Goal: Task Accomplishment & Management: Manage account settings

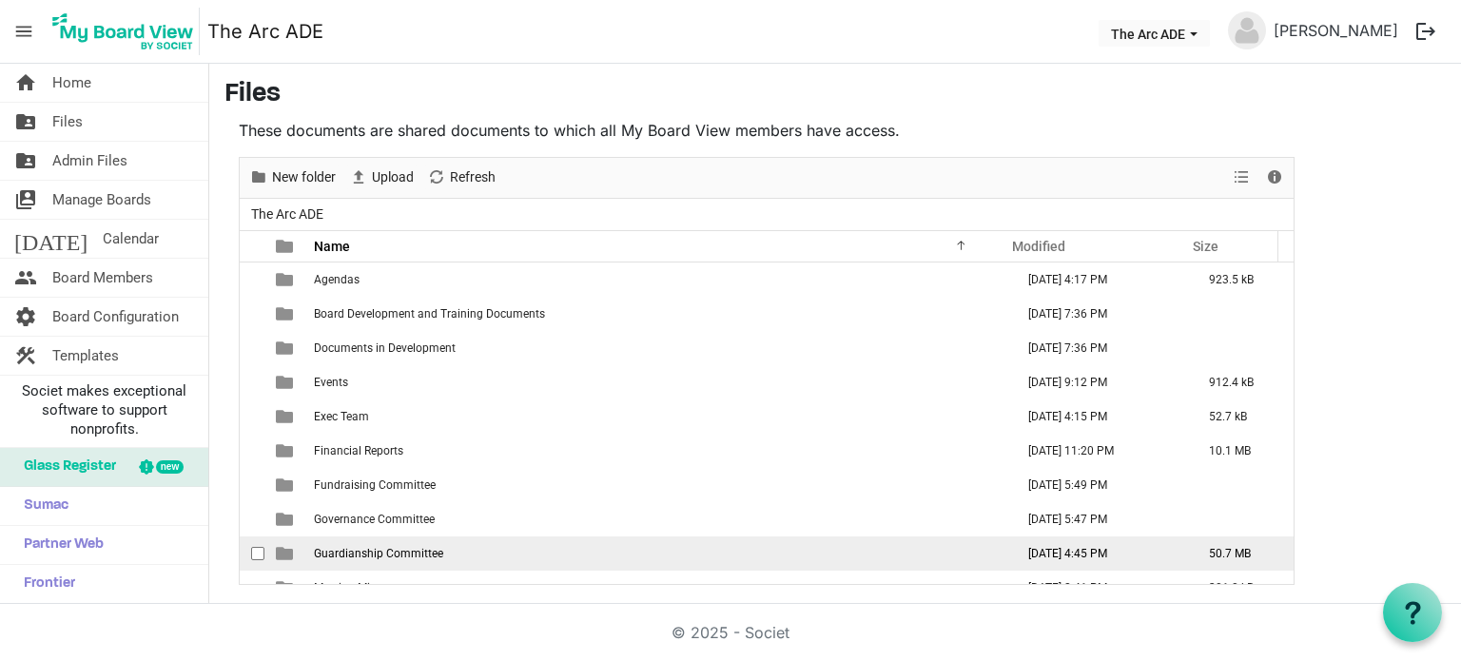
click at [383, 553] on span "Guardianship Committee" at bounding box center [378, 553] width 129 height 13
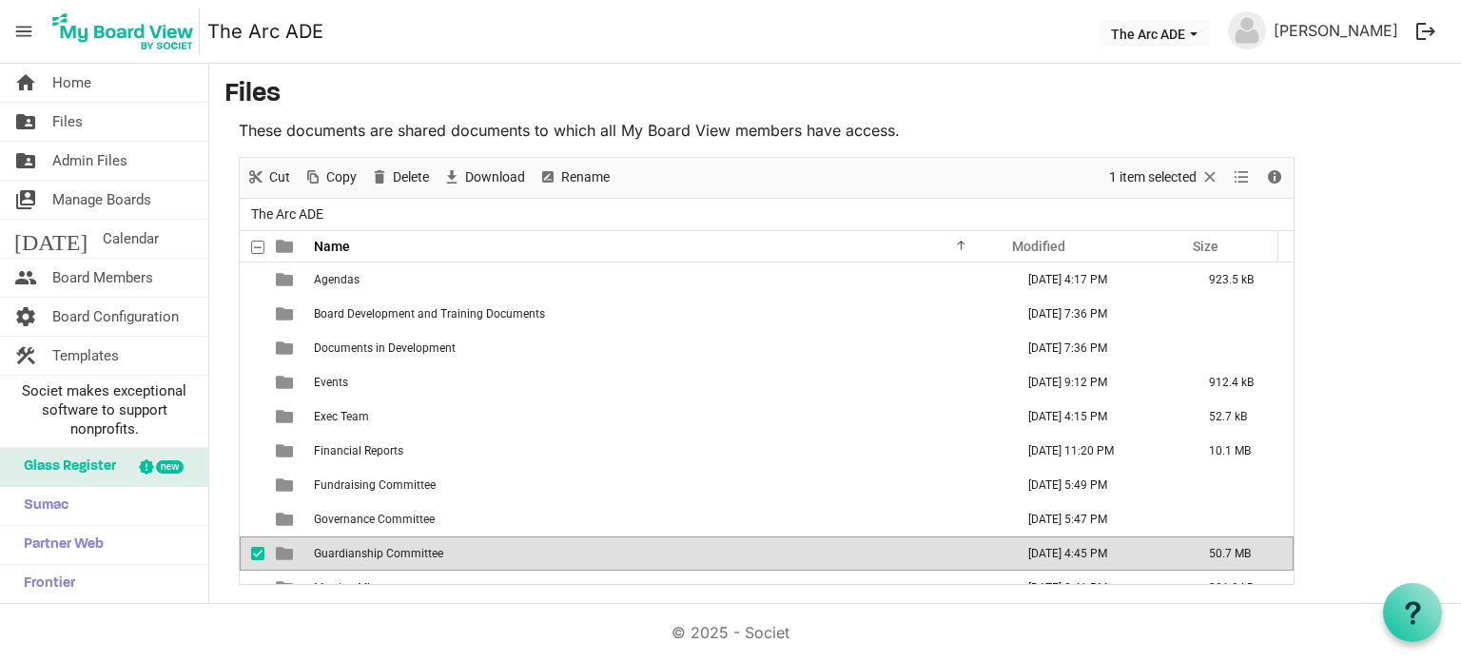
click at [383, 553] on span "Guardianship Committee" at bounding box center [378, 553] width 129 height 13
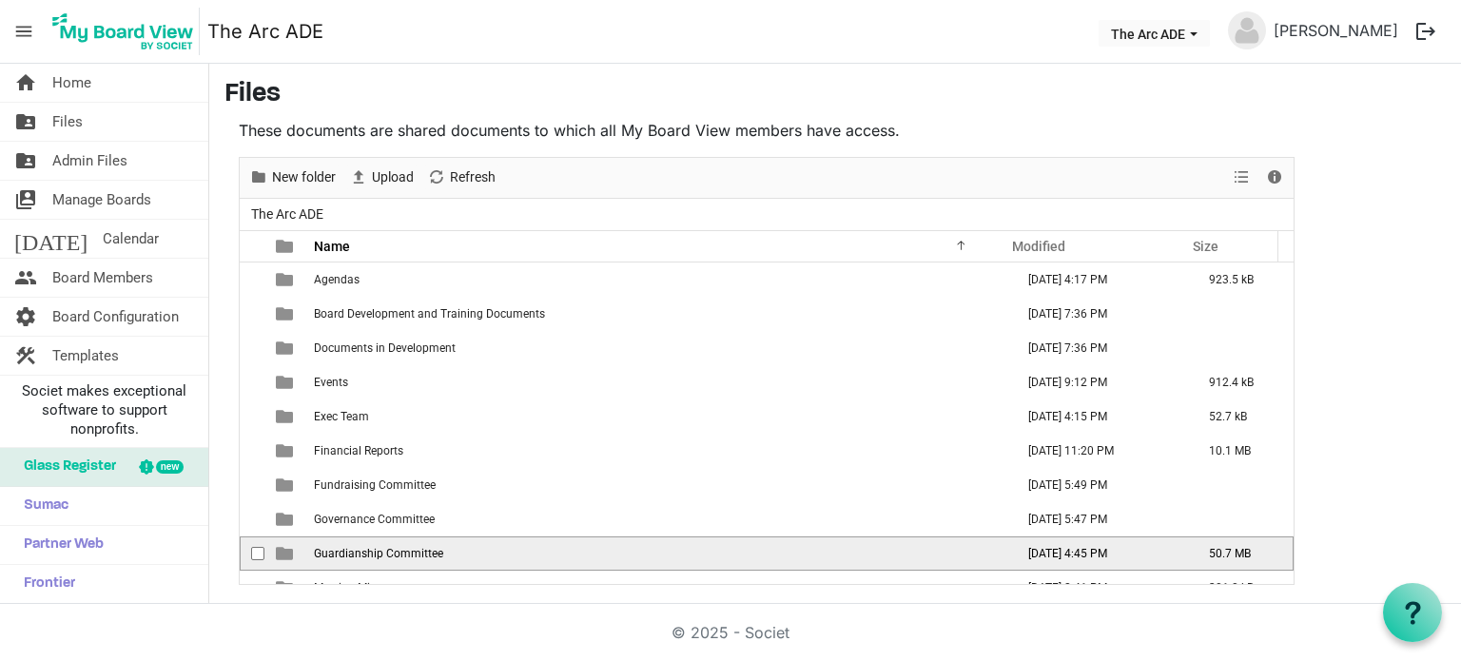
click at [383, 553] on span "Guardianship Committee" at bounding box center [378, 553] width 129 height 13
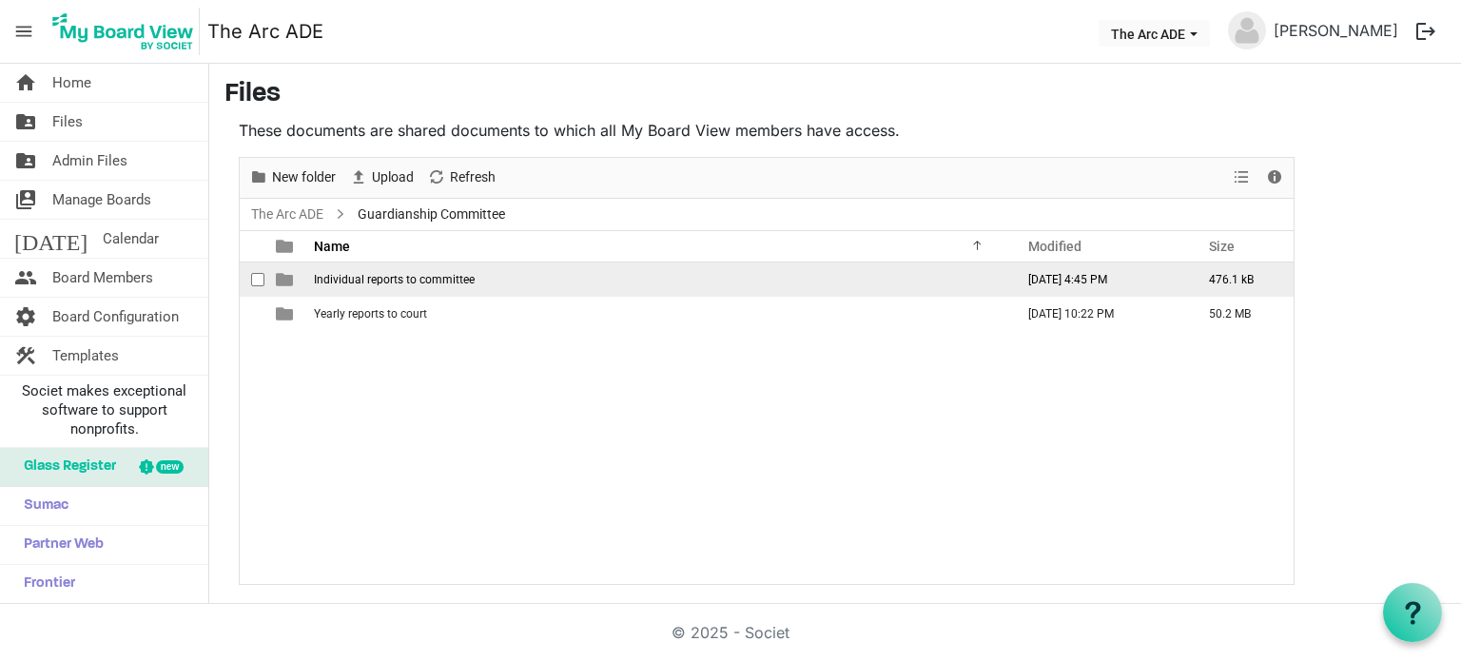
click at [412, 279] on span "Individual reports to committee" at bounding box center [394, 279] width 161 height 13
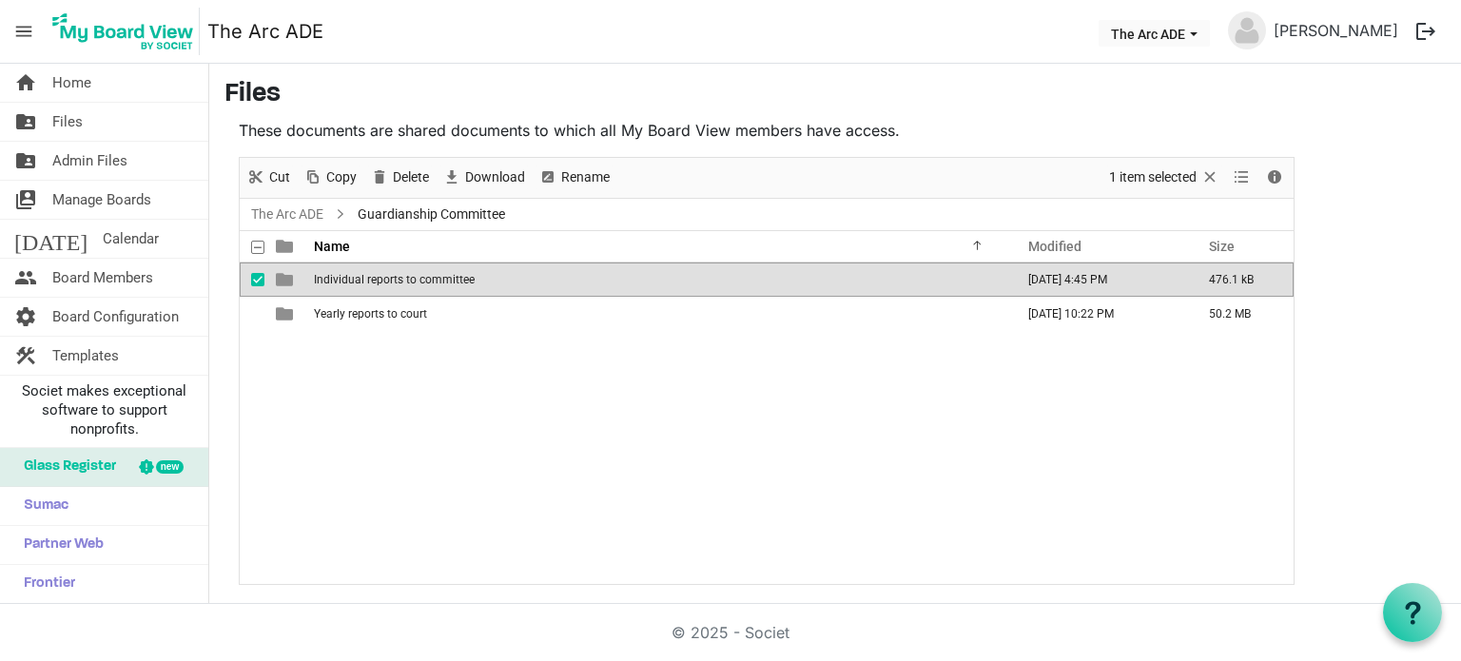
click at [412, 279] on span "Individual reports to committee" at bounding box center [394, 279] width 161 height 13
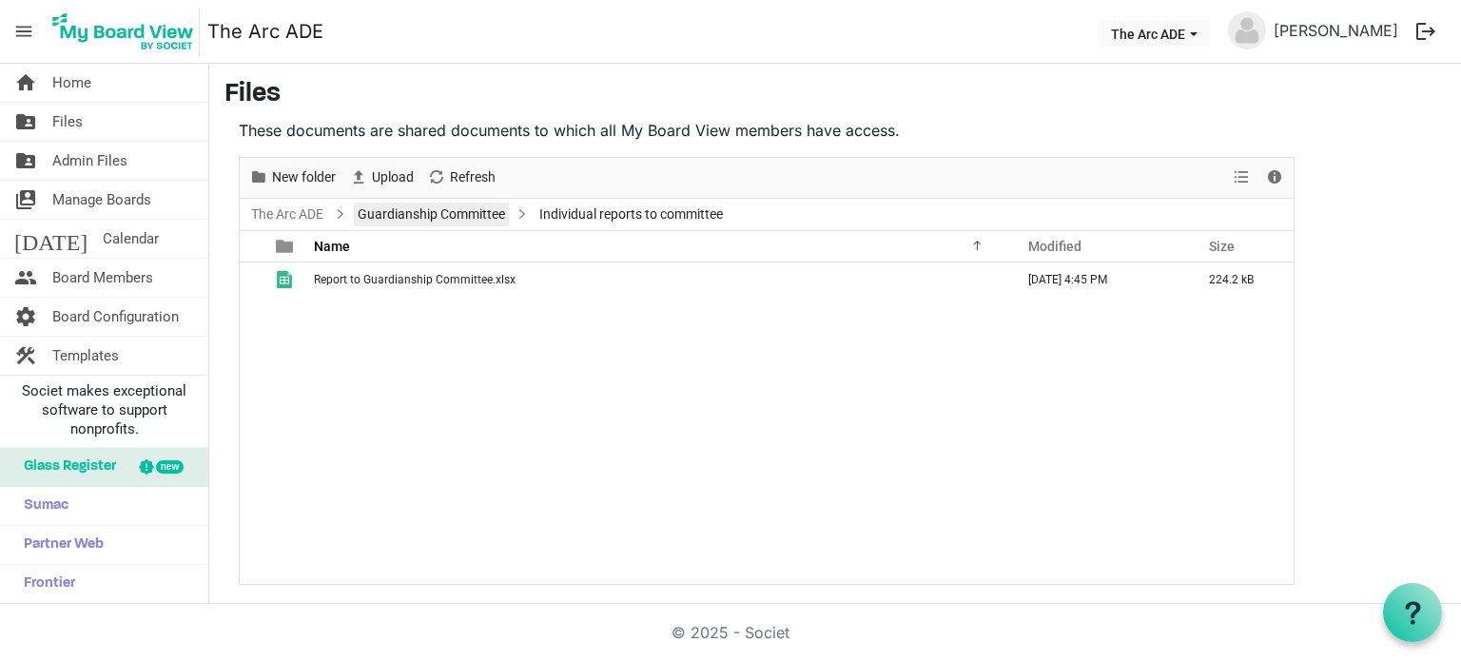
click at [422, 220] on link "Guardianship Committee" at bounding box center [431, 215] width 155 height 24
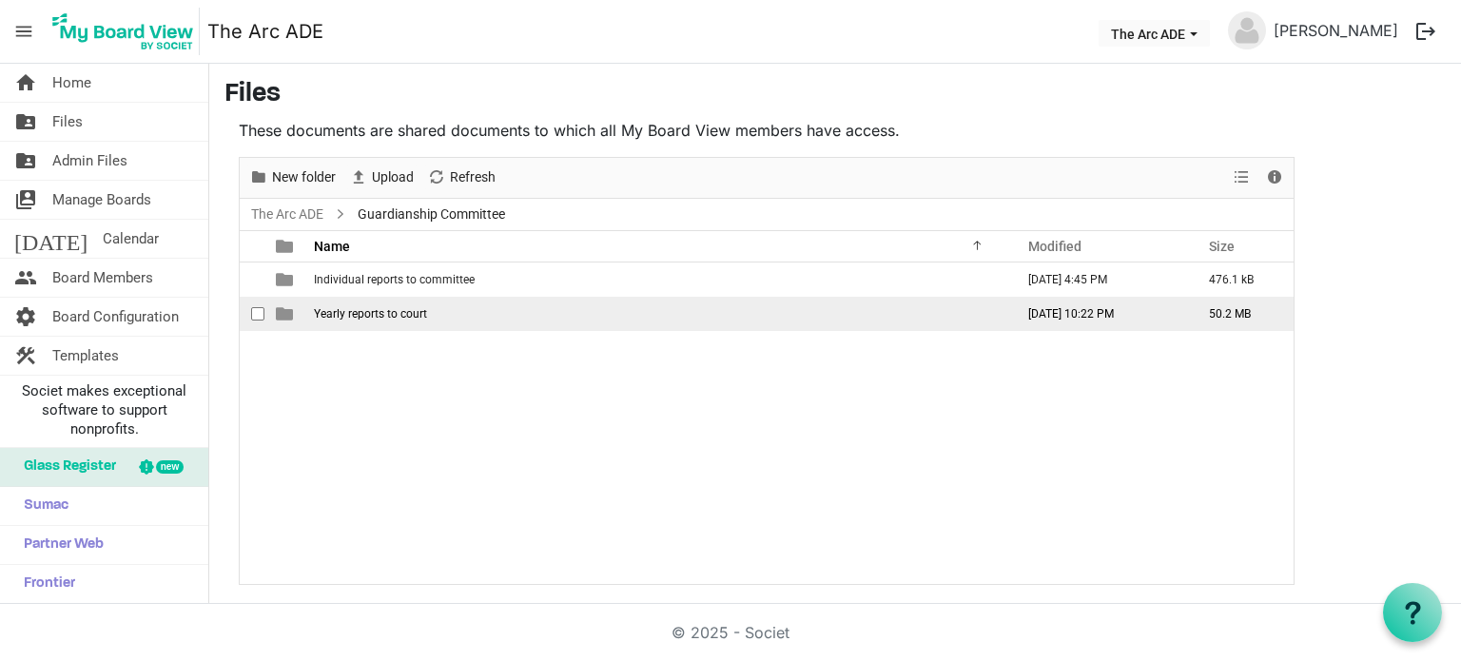
click at [364, 315] on span "Yearly reports to court" at bounding box center [370, 313] width 113 height 13
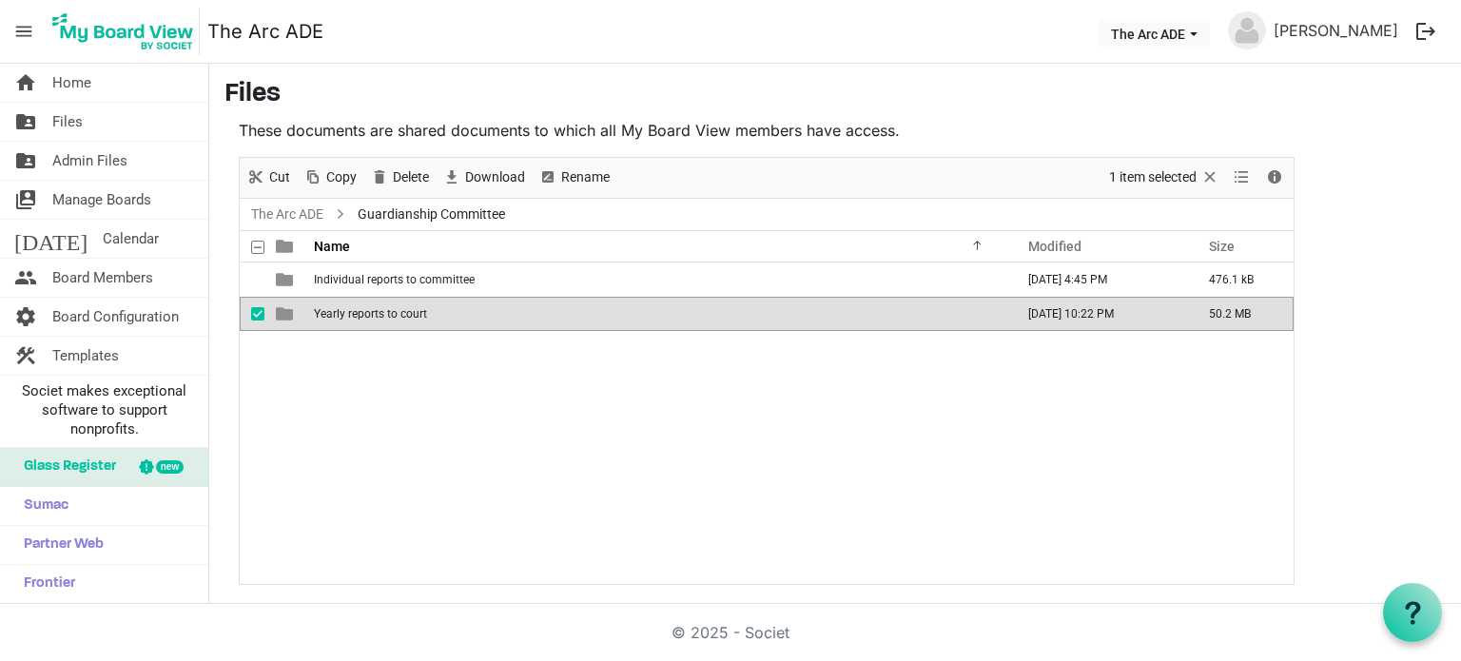
click at [364, 315] on span "Yearly reports to court" at bounding box center [370, 313] width 113 height 13
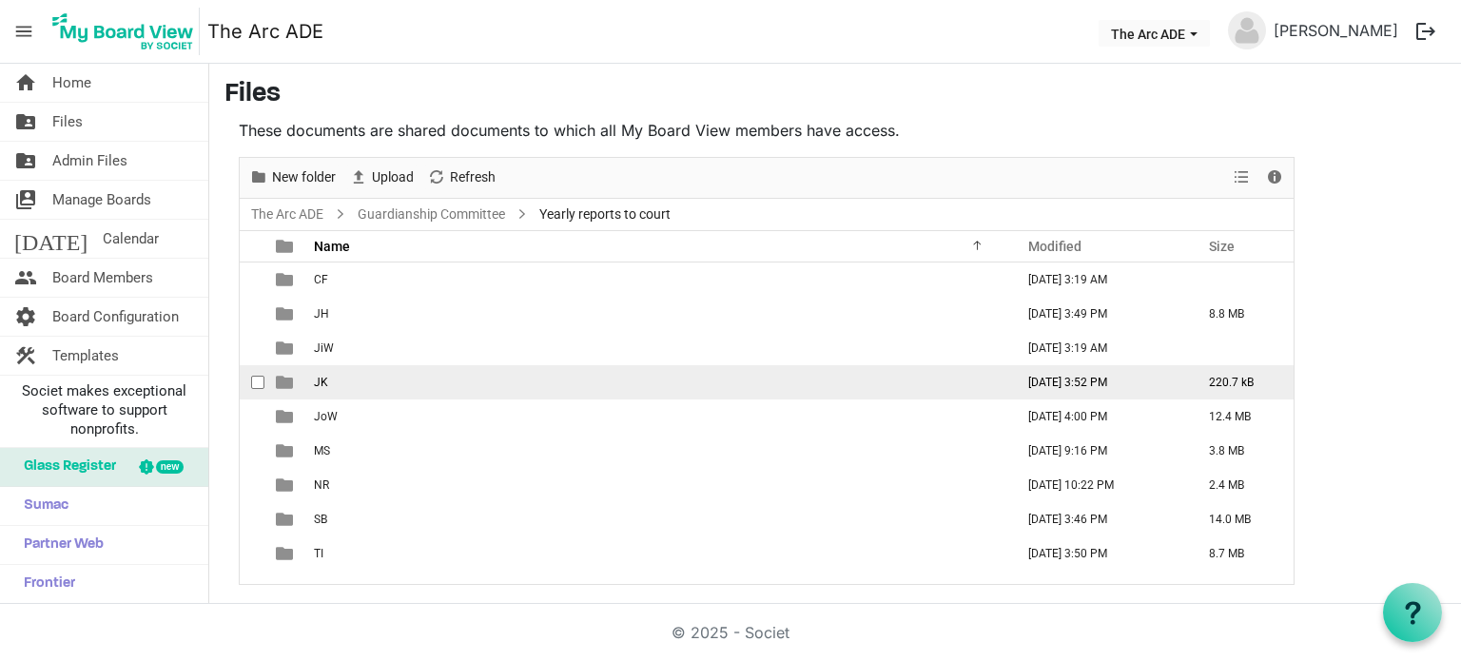
click at [340, 378] on td "JK" at bounding box center [658, 382] width 700 height 34
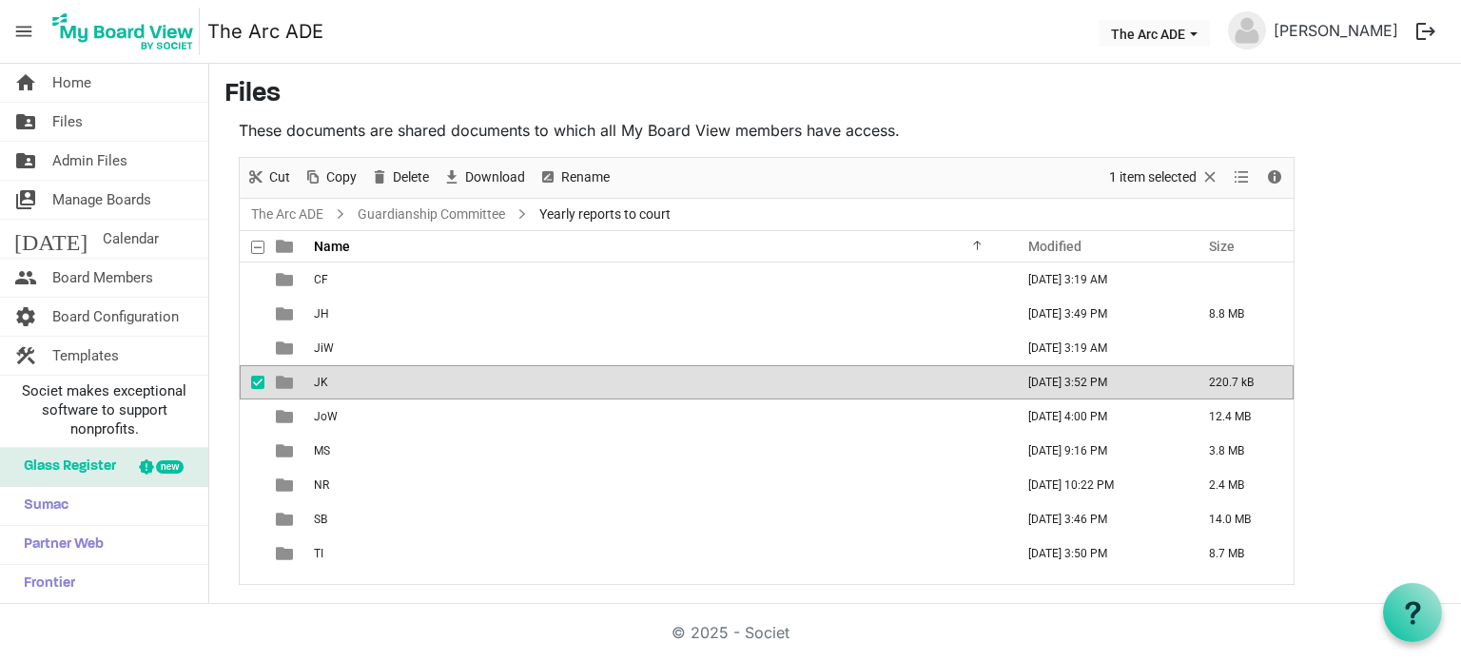
click at [340, 378] on td "JK" at bounding box center [658, 382] width 700 height 34
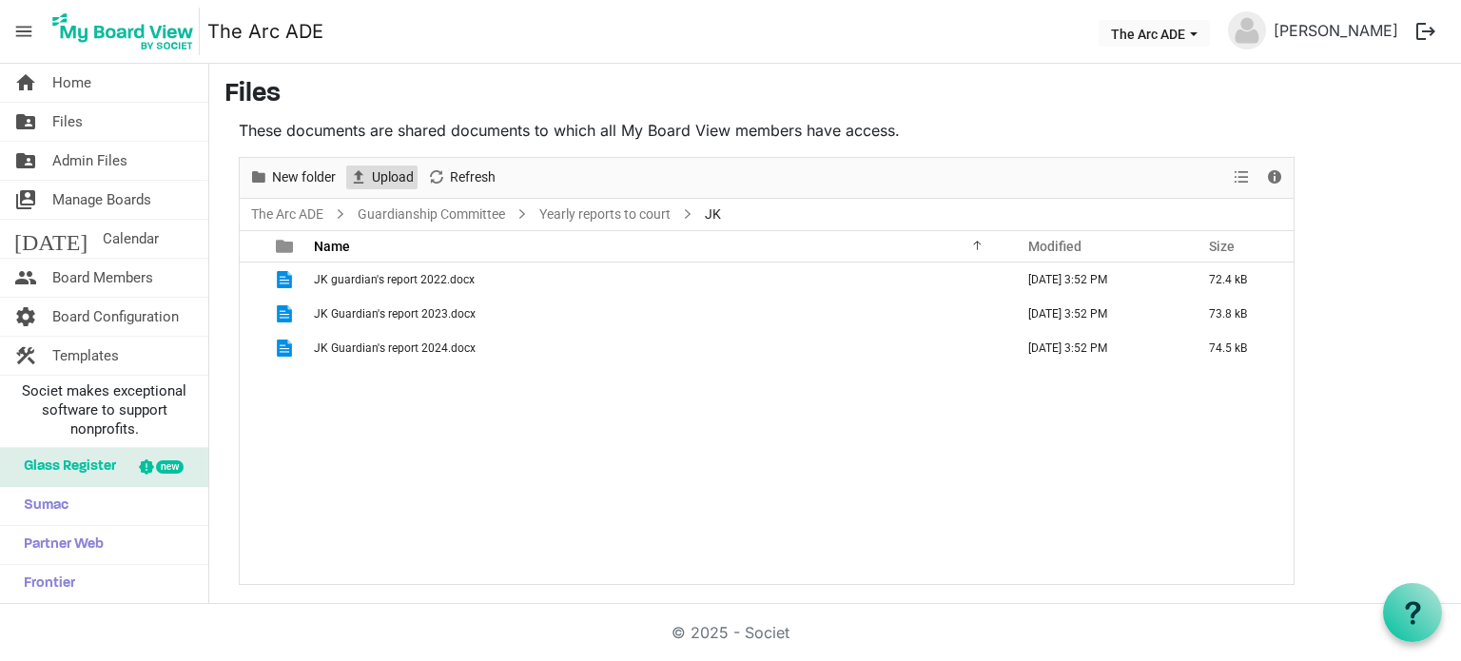
click at [399, 169] on span "Upload" at bounding box center [393, 178] width 46 height 24
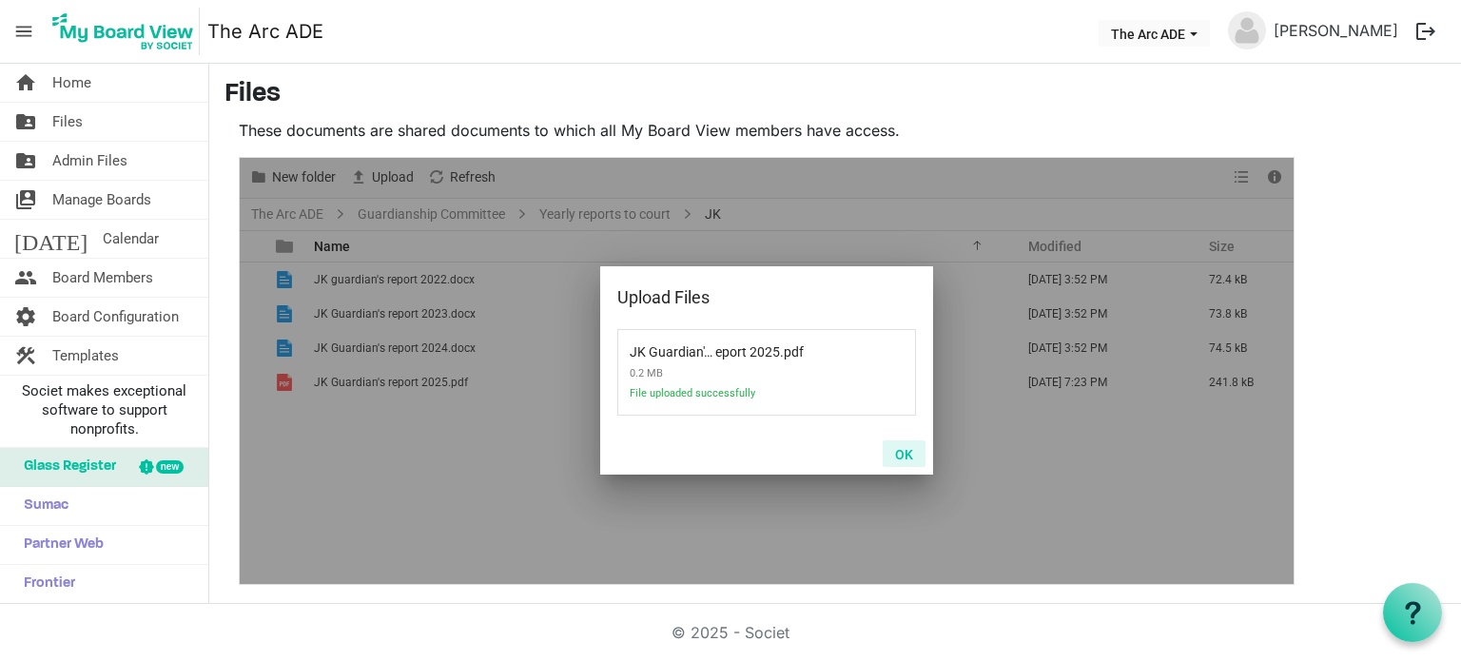
click at [900, 452] on button "OK" at bounding box center [904, 454] width 43 height 27
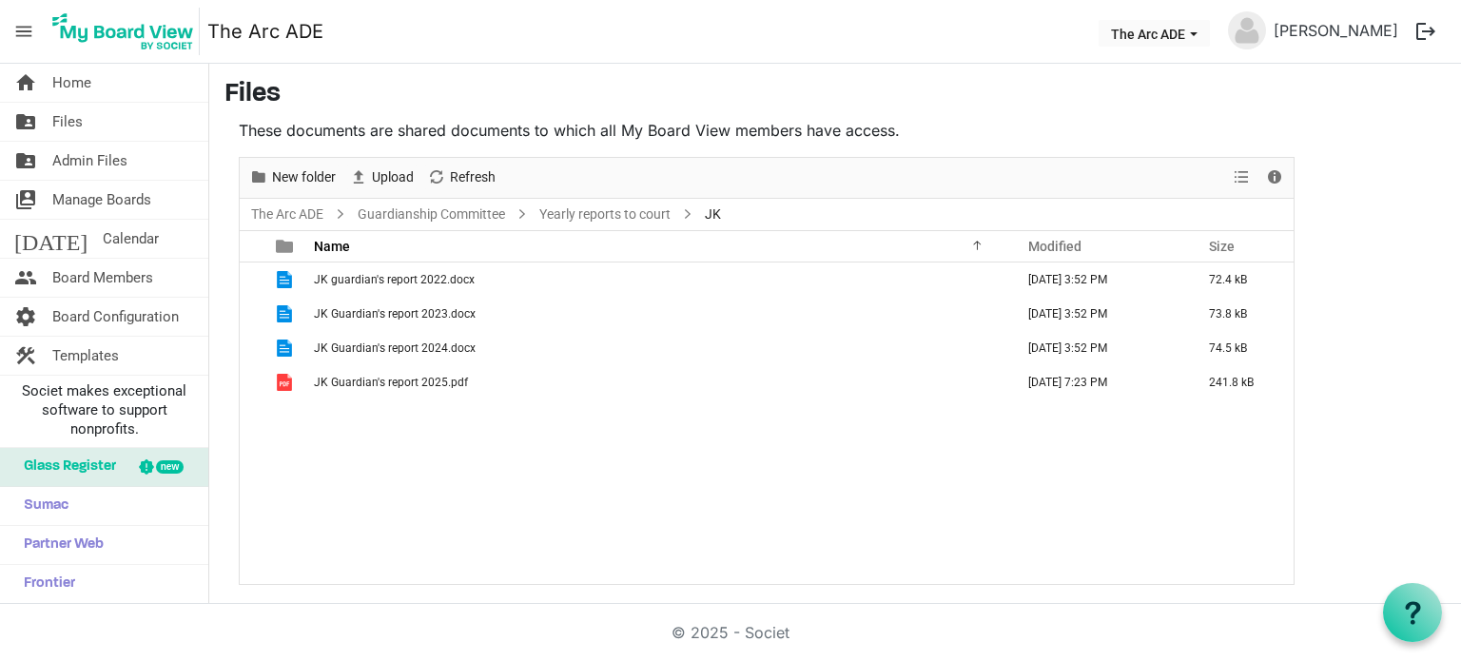
click at [1377, 243] on main "Files These documents are shared documents to which all My Board View members h…" at bounding box center [835, 332] width 1252 height 537
click at [390, 172] on span "Upload" at bounding box center [393, 178] width 46 height 24
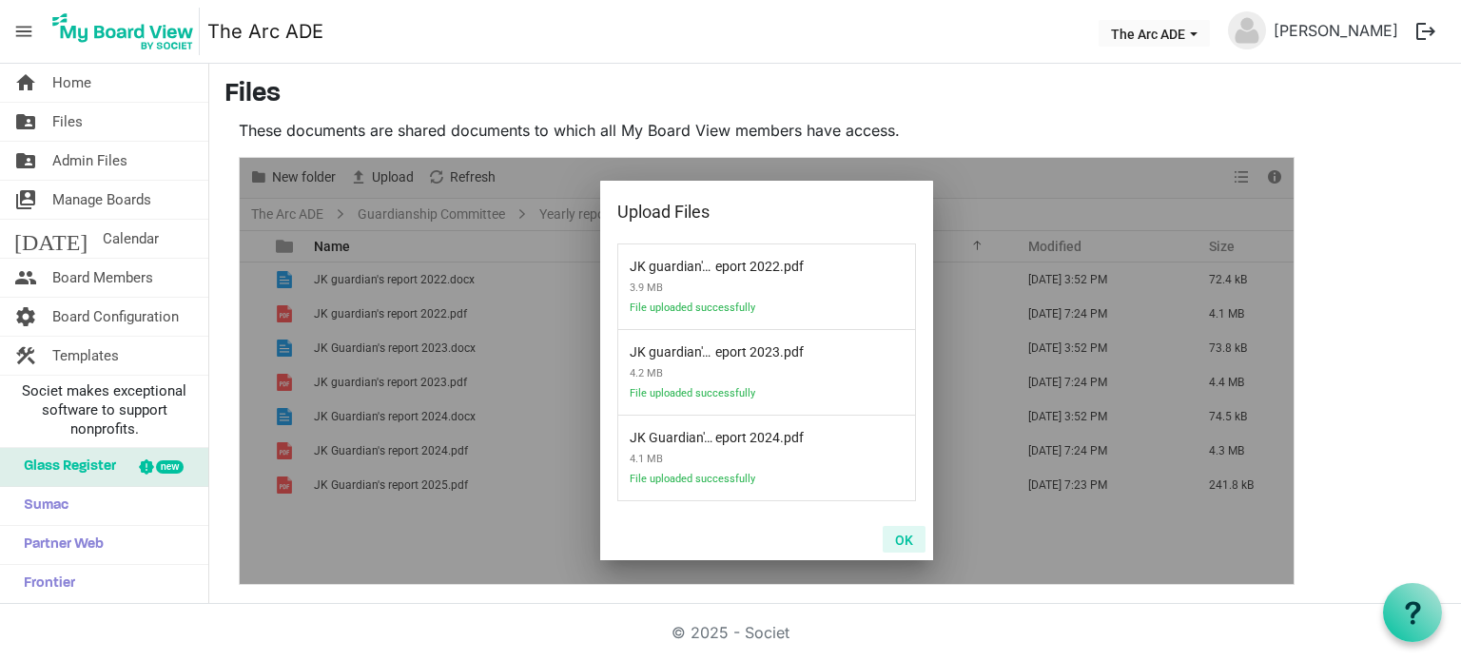
click at [907, 538] on button "OK" at bounding box center [904, 539] width 43 height 27
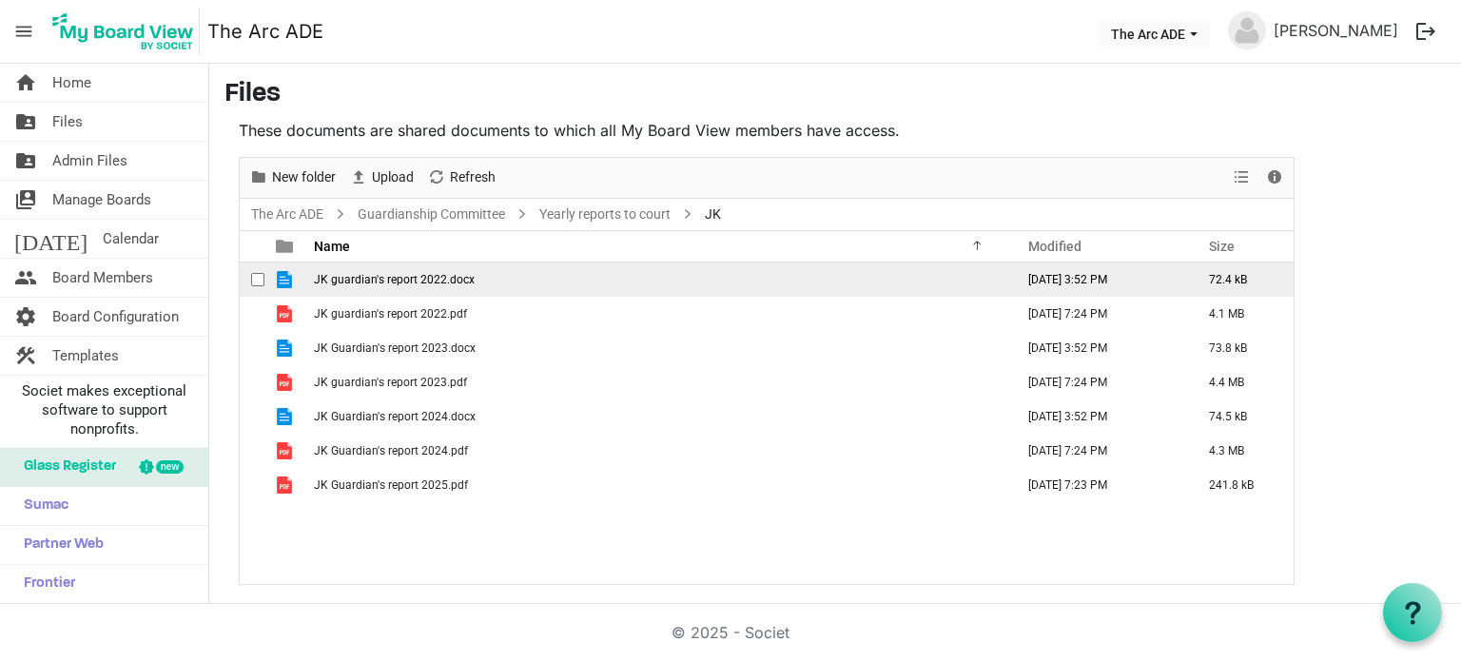
click at [258, 277] on span "checkbox" at bounding box center [257, 279] width 13 height 13
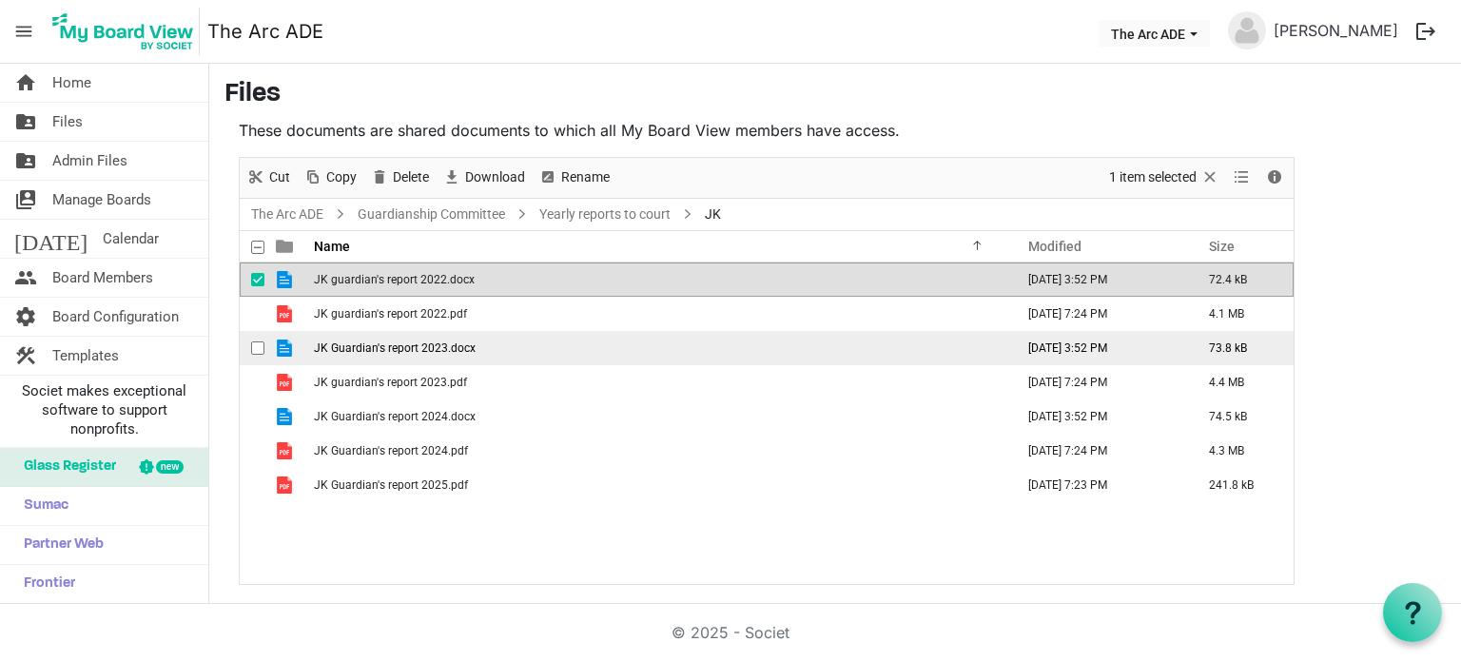
click at [257, 354] on div "checkbox" at bounding box center [262, 348] width 23 height 19
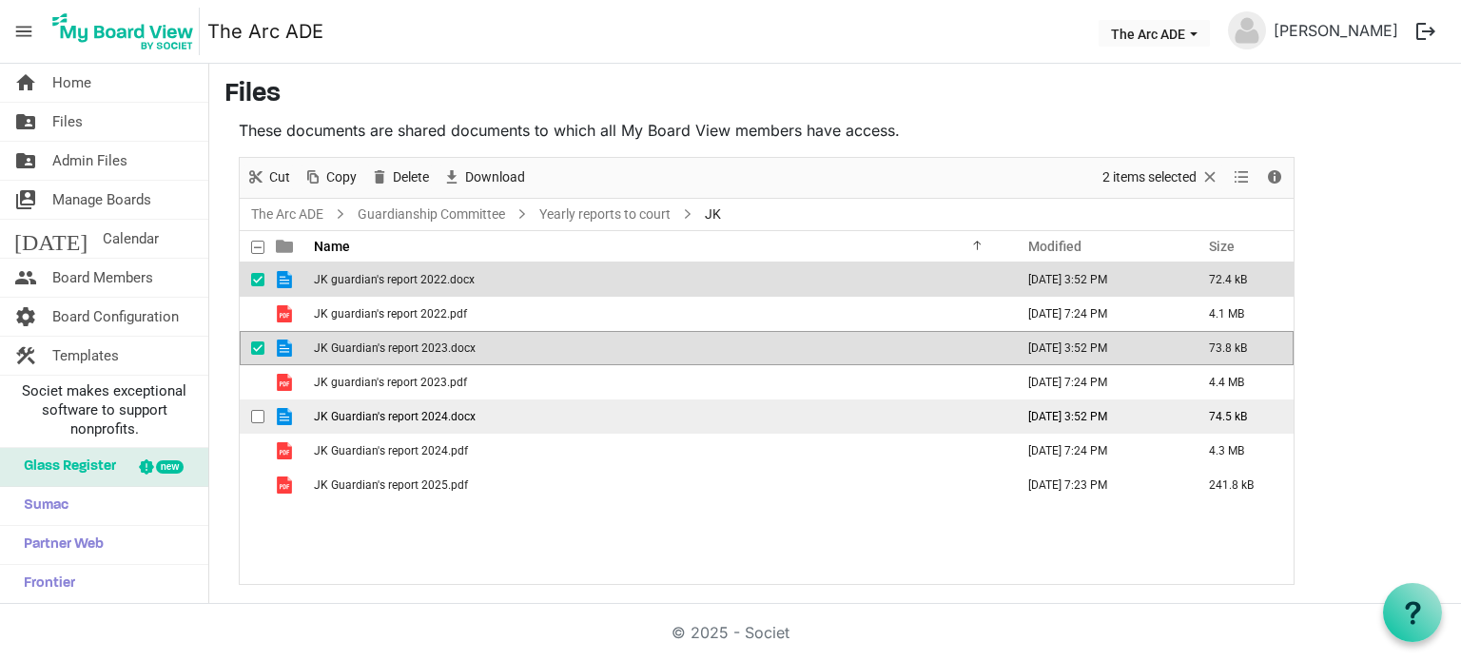
click at [259, 414] on span "checkbox" at bounding box center [257, 416] width 13 height 13
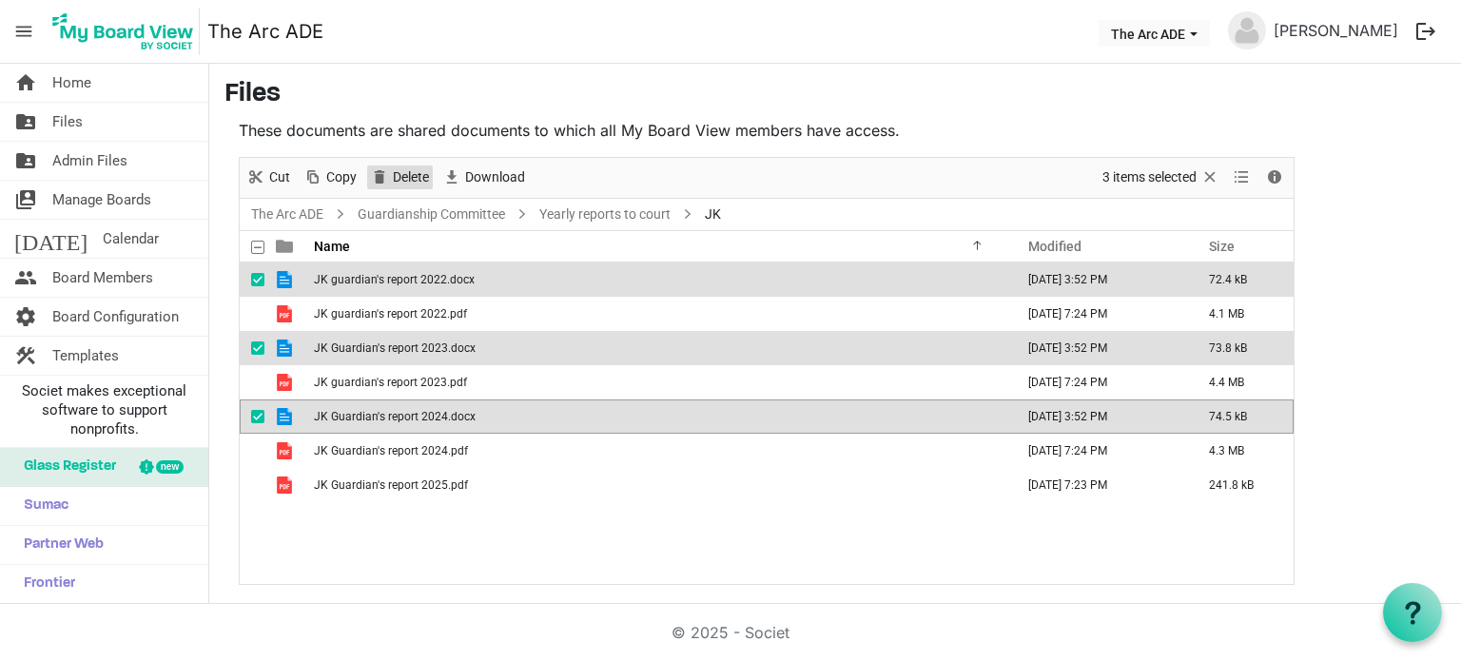
click at [413, 182] on span "Delete" at bounding box center [411, 178] width 40 height 24
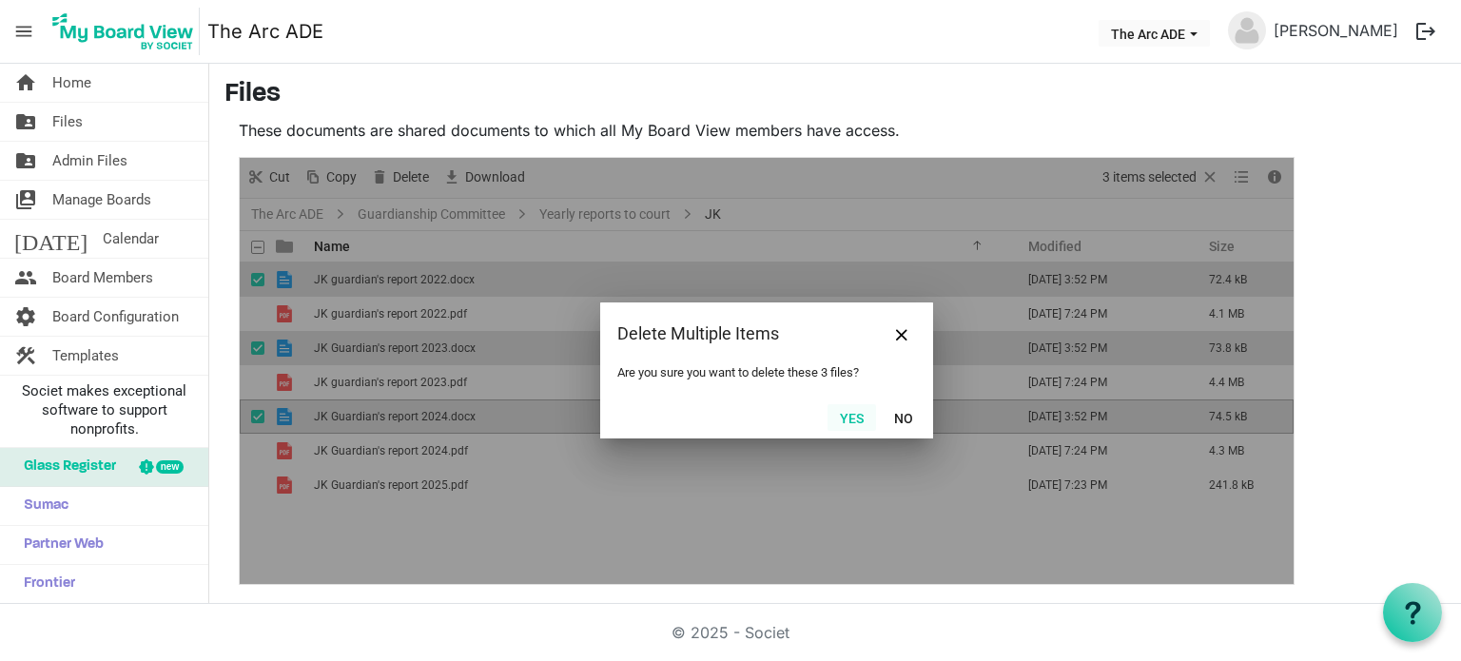
click at [853, 422] on button "Yes" at bounding box center [852, 417] width 49 height 27
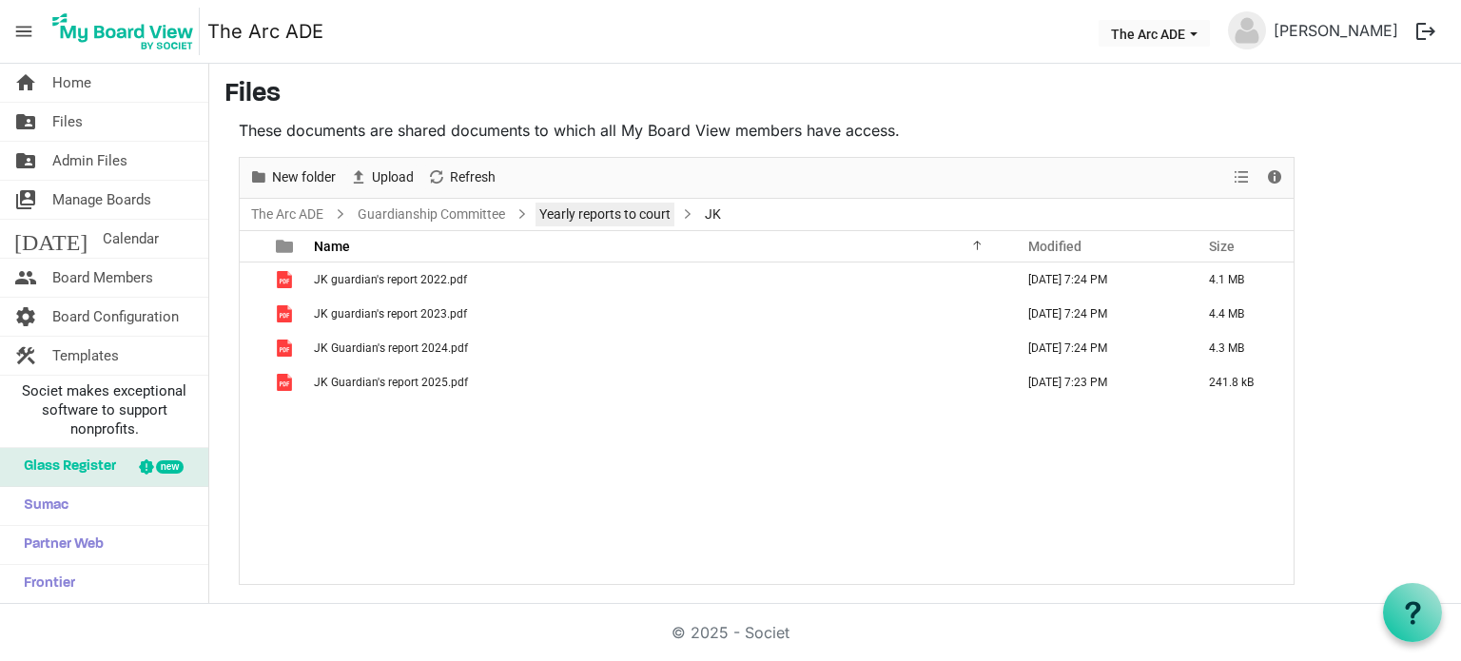
click at [610, 212] on link "Yearly reports to court" at bounding box center [605, 215] width 139 height 24
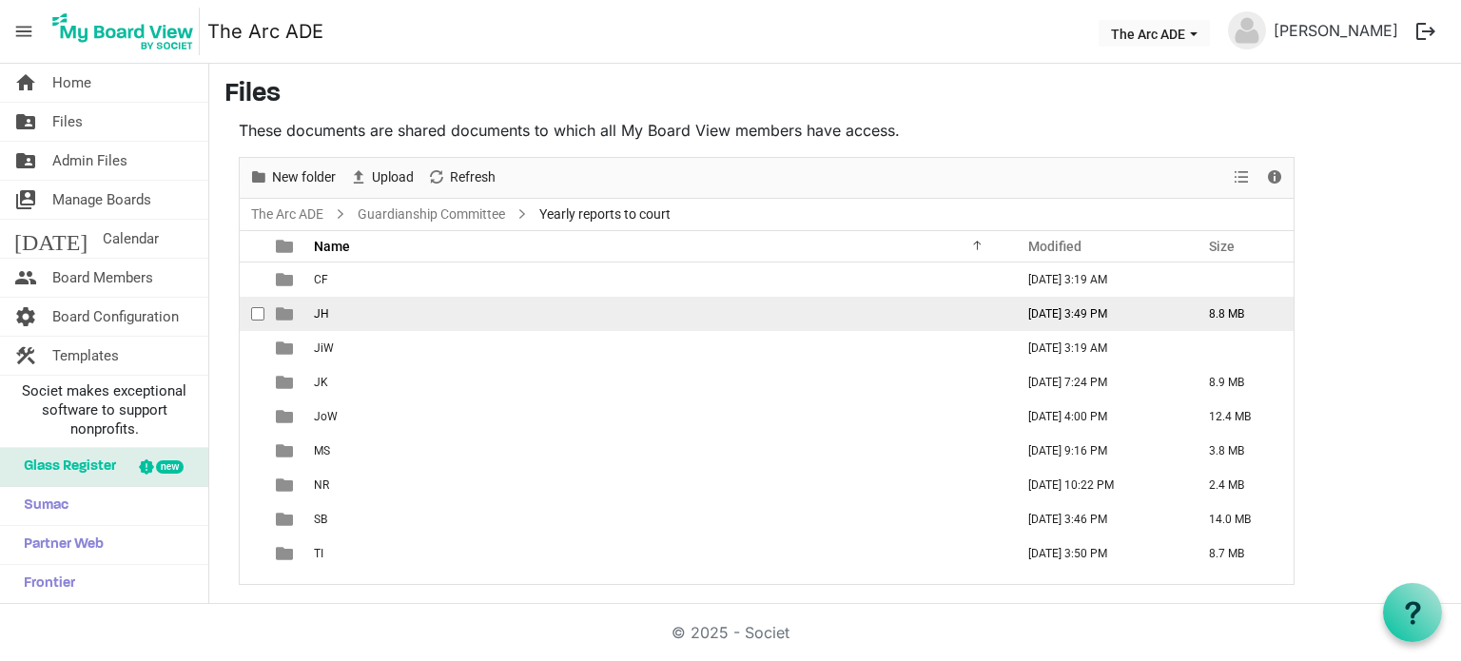
click at [320, 312] on span "JH" at bounding box center [321, 313] width 15 height 13
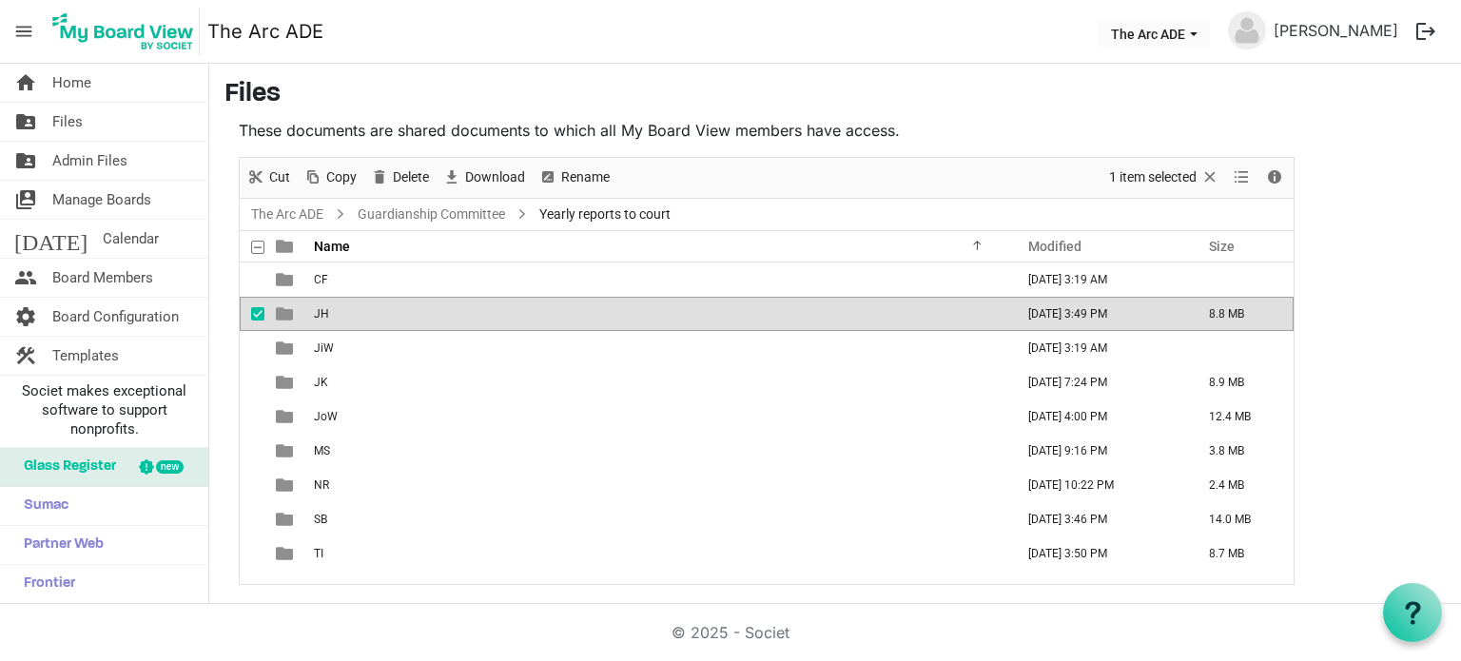
click at [320, 312] on span "JH" at bounding box center [321, 313] width 15 height 13
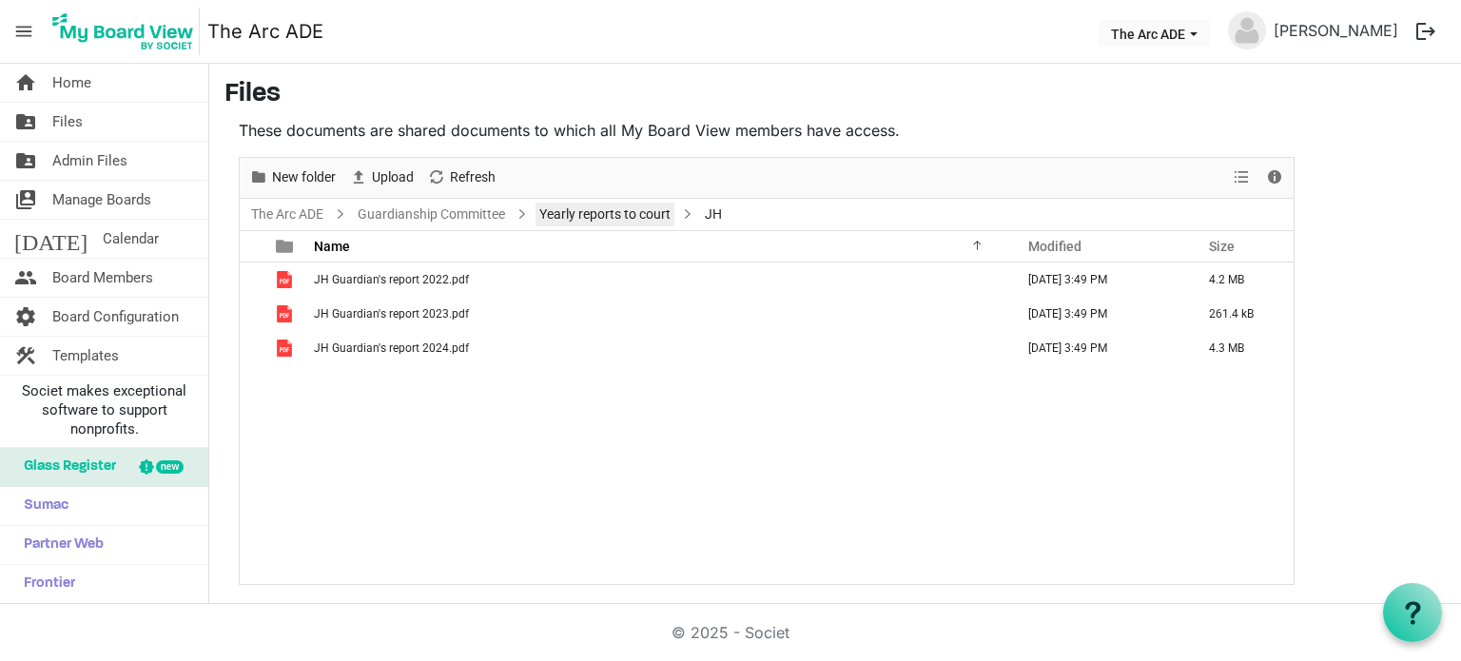
click at [593, 220] on link "Yearly reports to court" at bounding box center [605, 215] width 139 height 24
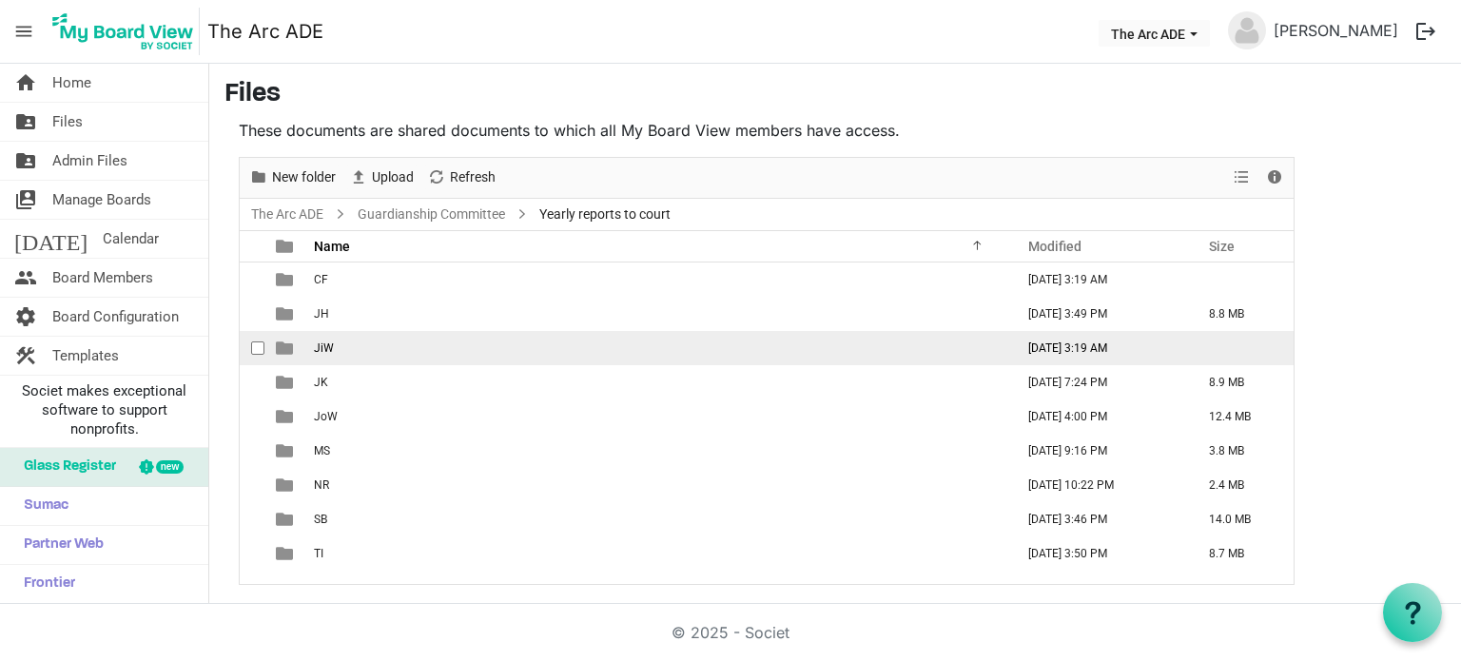
click at [325, 346] on span "JiW" at bounding box center [324, 348] width 20 height 13
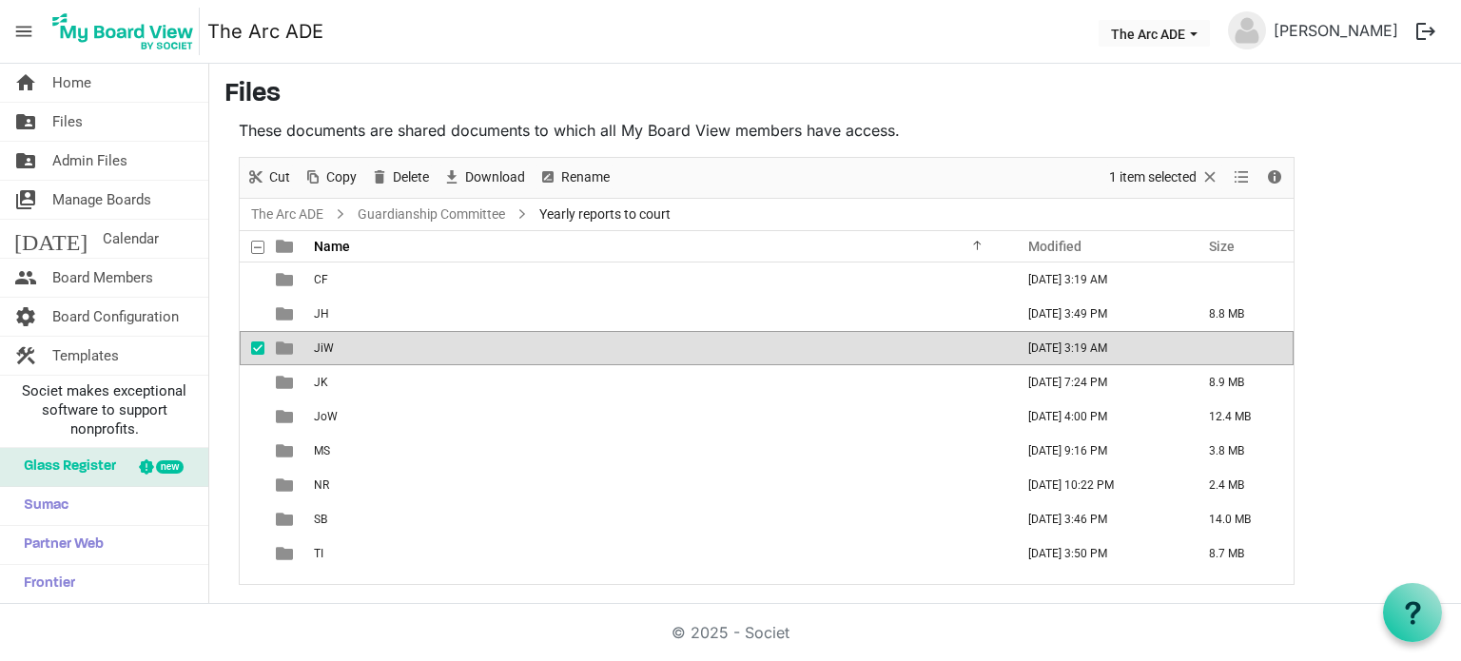
click at [325, 346] on span "JiW" at bounding box center [324, 348] width 20 height 13
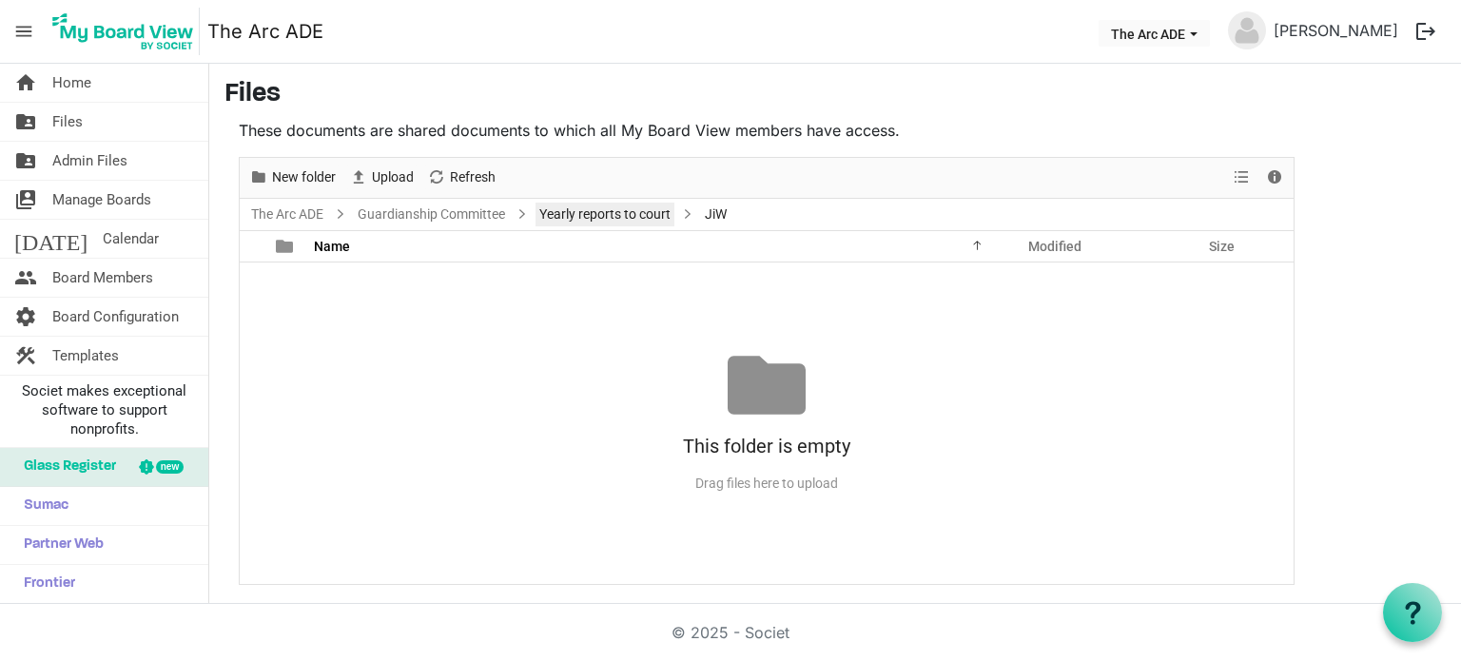
click at [599, 212] on link "Yearly reports to court" at bounding box center [605, 215] width 139 height 24
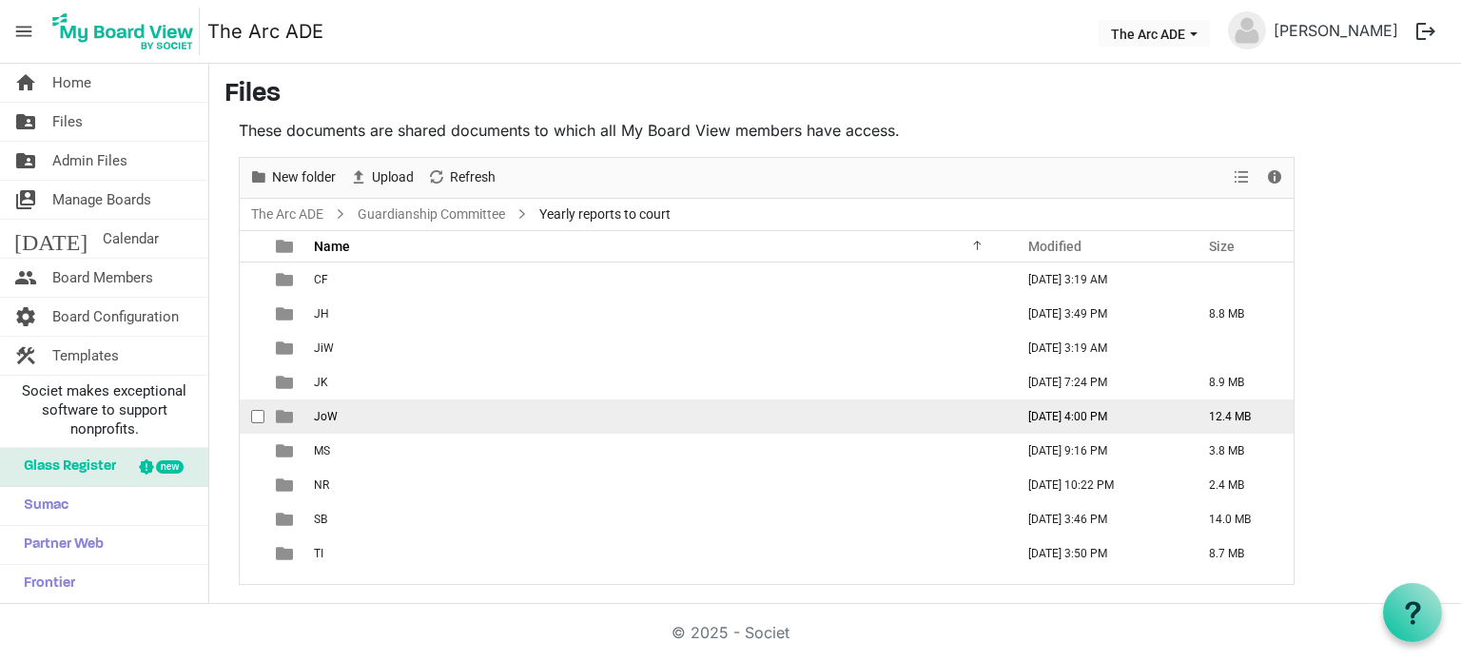
click at [324, 422] on span "JoW" at bounding box center [326, 416] width 24 height 13
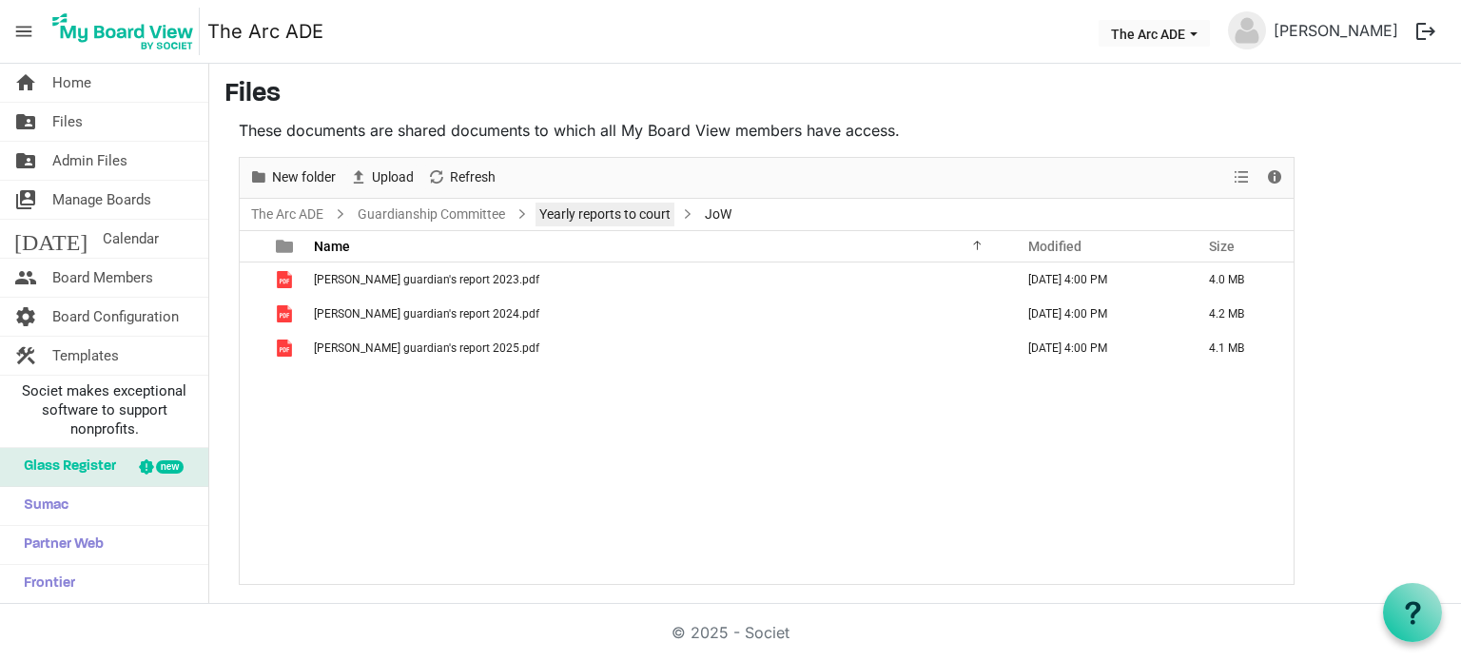
click at [634, 222] on link "Yearly reports to court" at bounding box center [605, 215] width 139 height 24
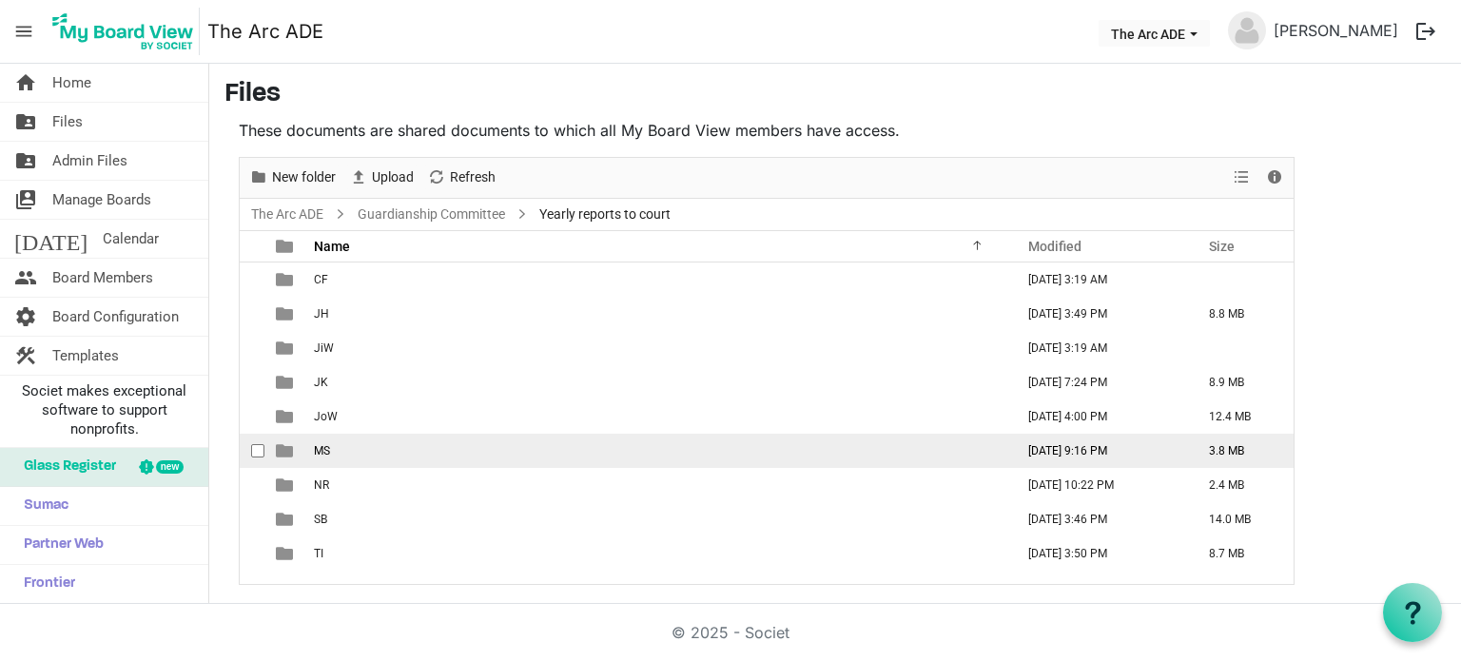
click at [327, 452] on span "MS" at bounding box center [322, 450] width 16 height 13
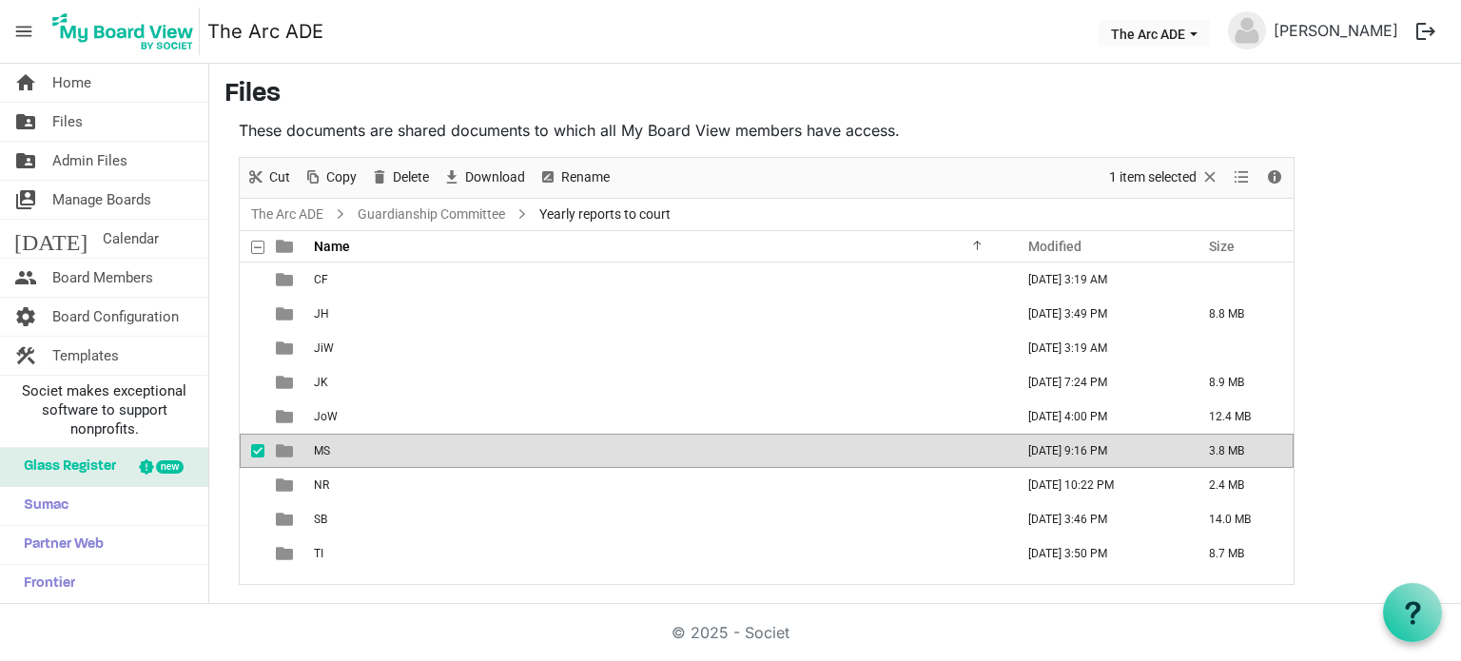
click at [327, 452] on span "MS" at bounding box center [322, 450] width 16 height 13
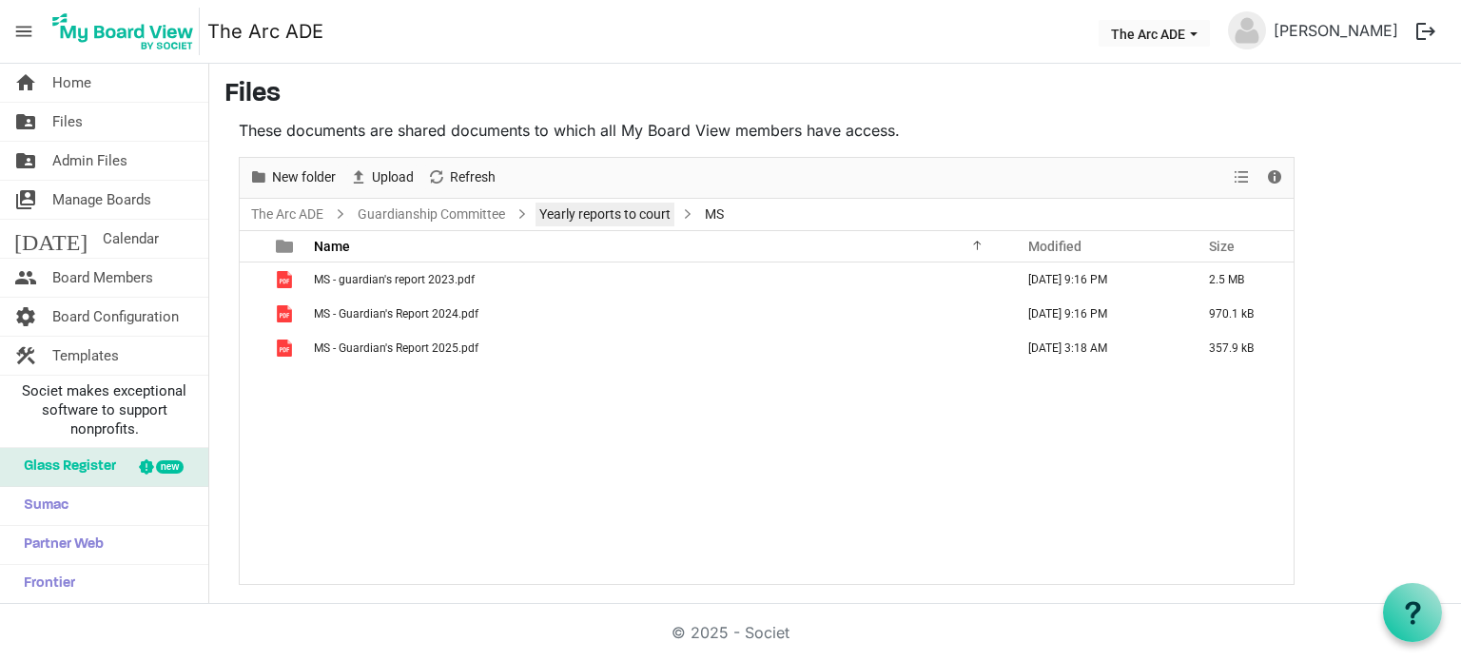
click at [586, 211] on link "Yearly reports to court" at bounding box center [605, 215] width 139 height 24
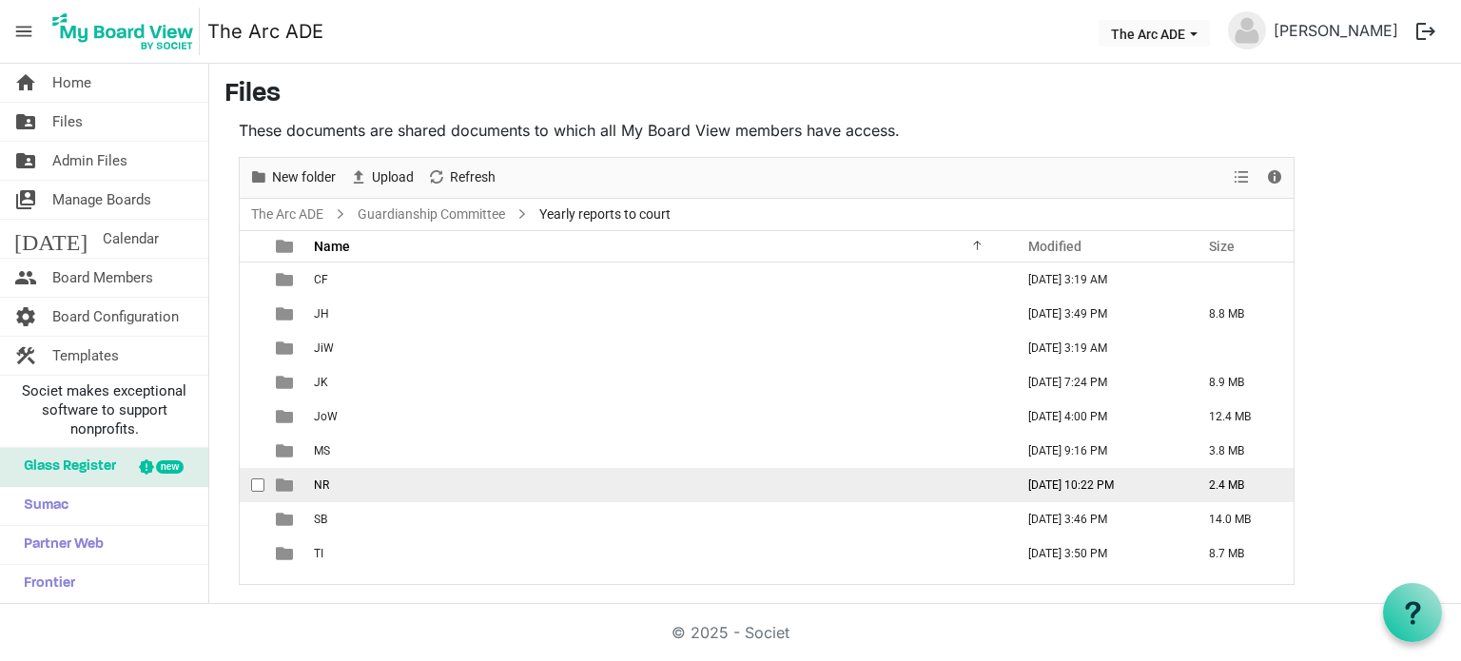
click at [327, 483] on span "NR" at bounding box center [321, 485] width 15 height 13
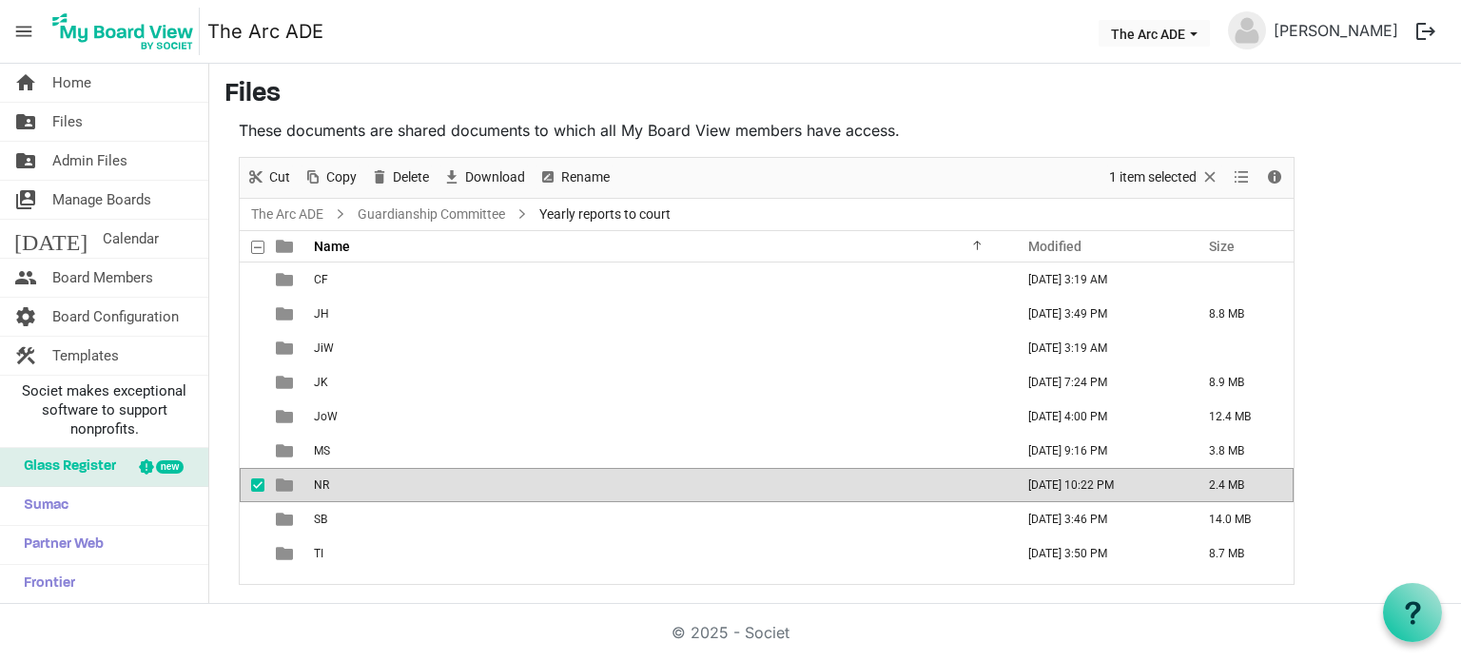
click at [327, 483] on span "NR" at bounding box center [321, 485] width 15 height 13
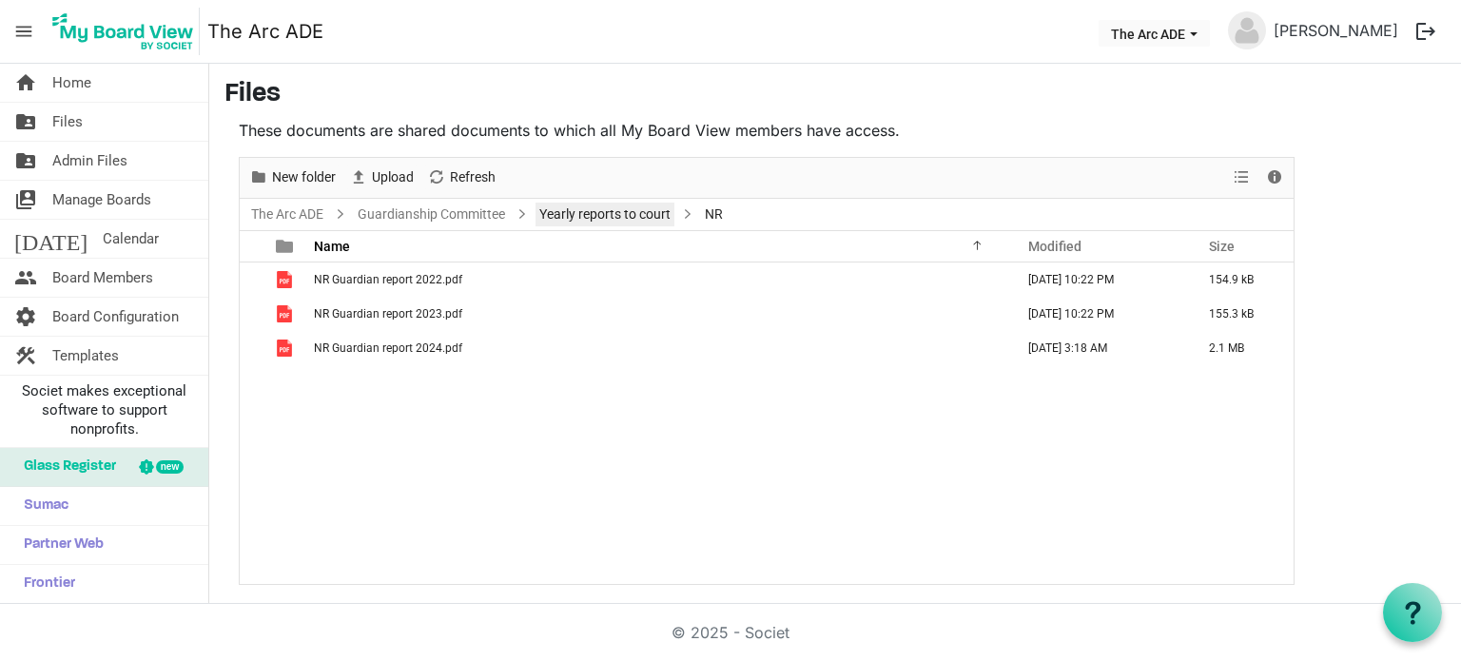
click at [616, 212] on link "Yearly reports to court" at bounding box center [605, 215] width 139 height 24
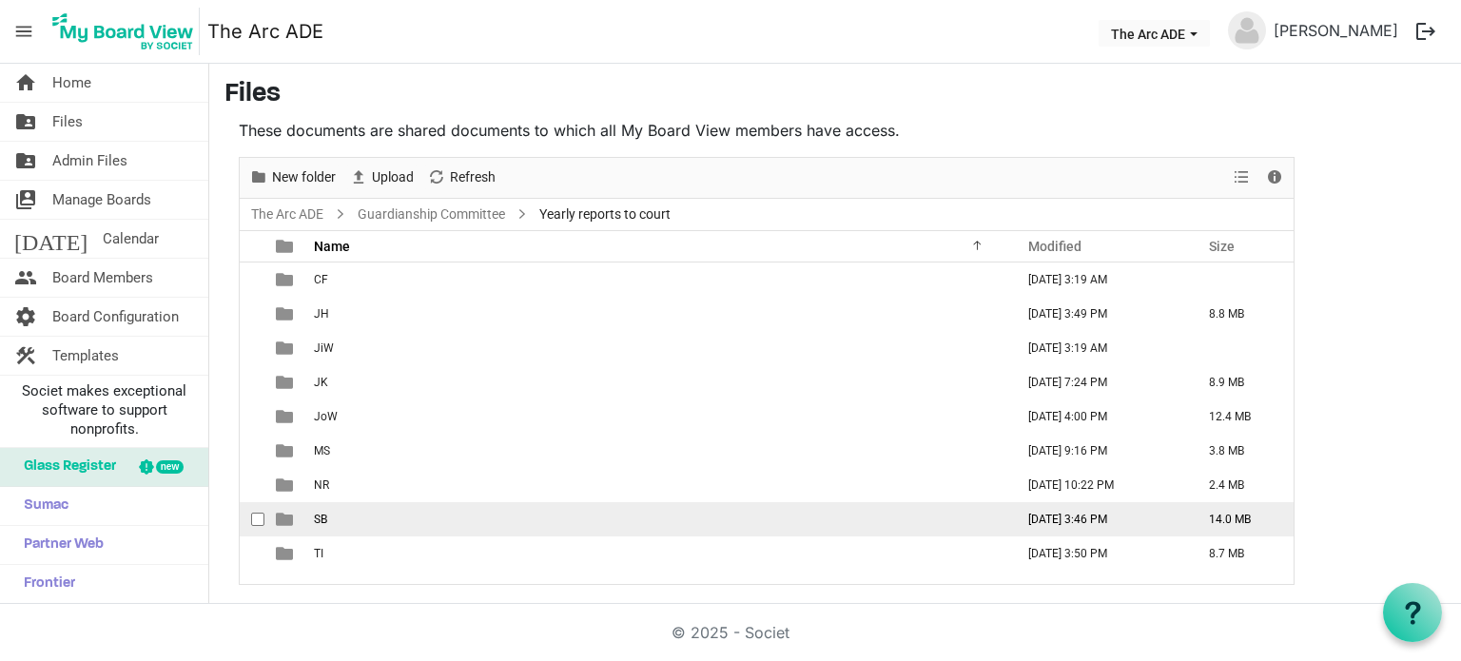
click at [324, 521] on span "SB" at bounding box center [320, 519] width 13 height 13
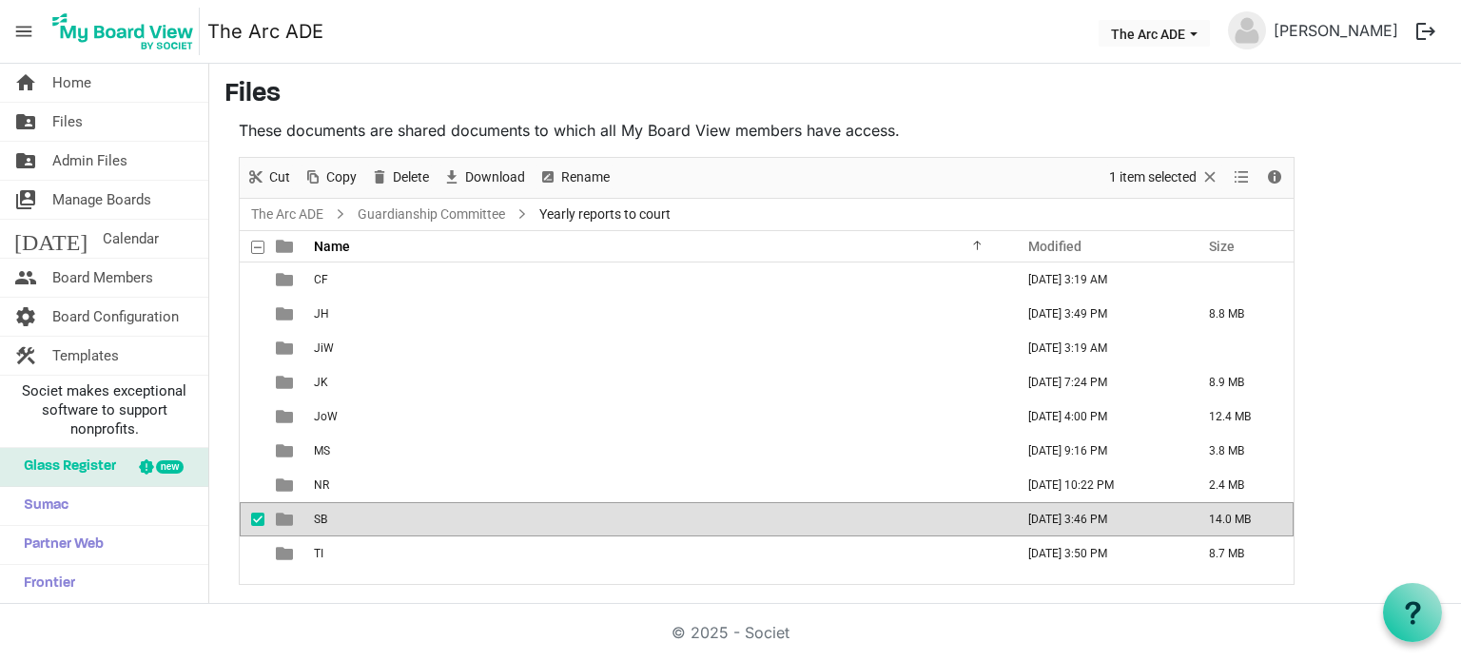
click at [324, 521] on span "SB" at bounding box center [320, 519] width 13 height 13
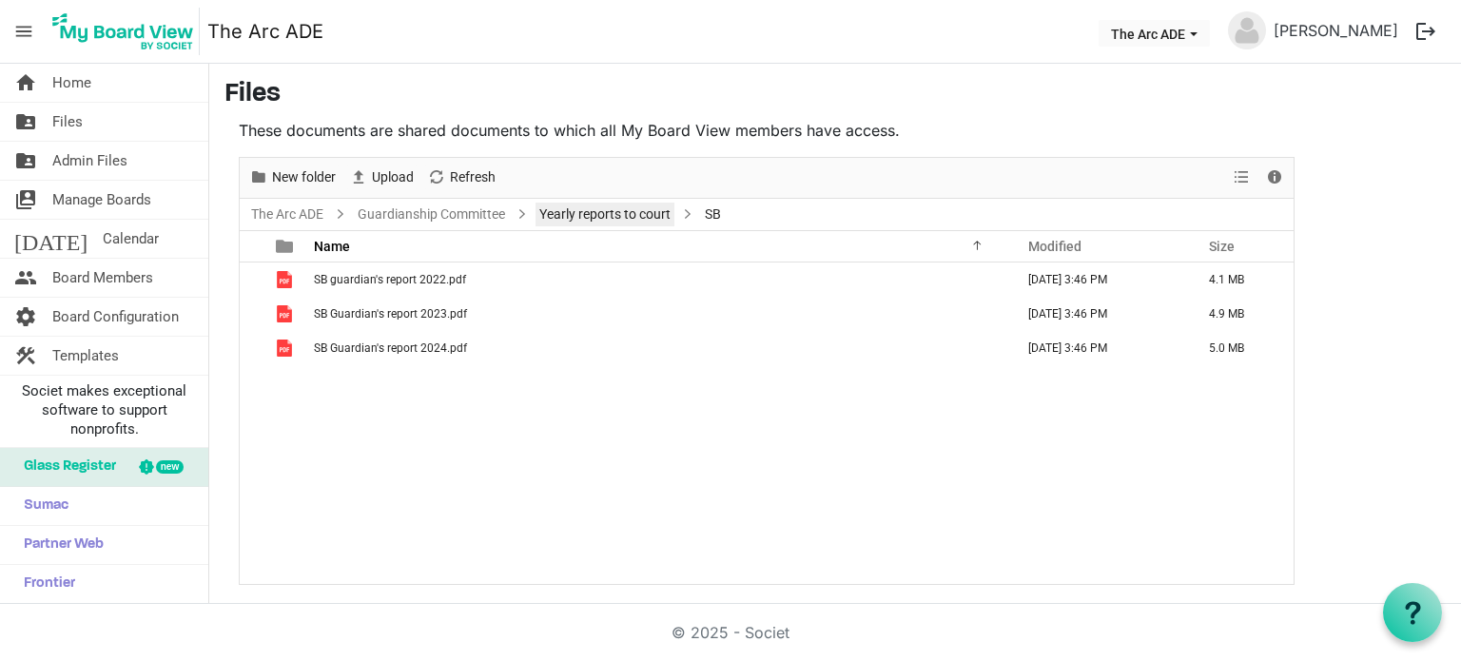
click at [598, 212] on link "Yearly reports to court" at bounding box center [605, 215] width 139 height 24
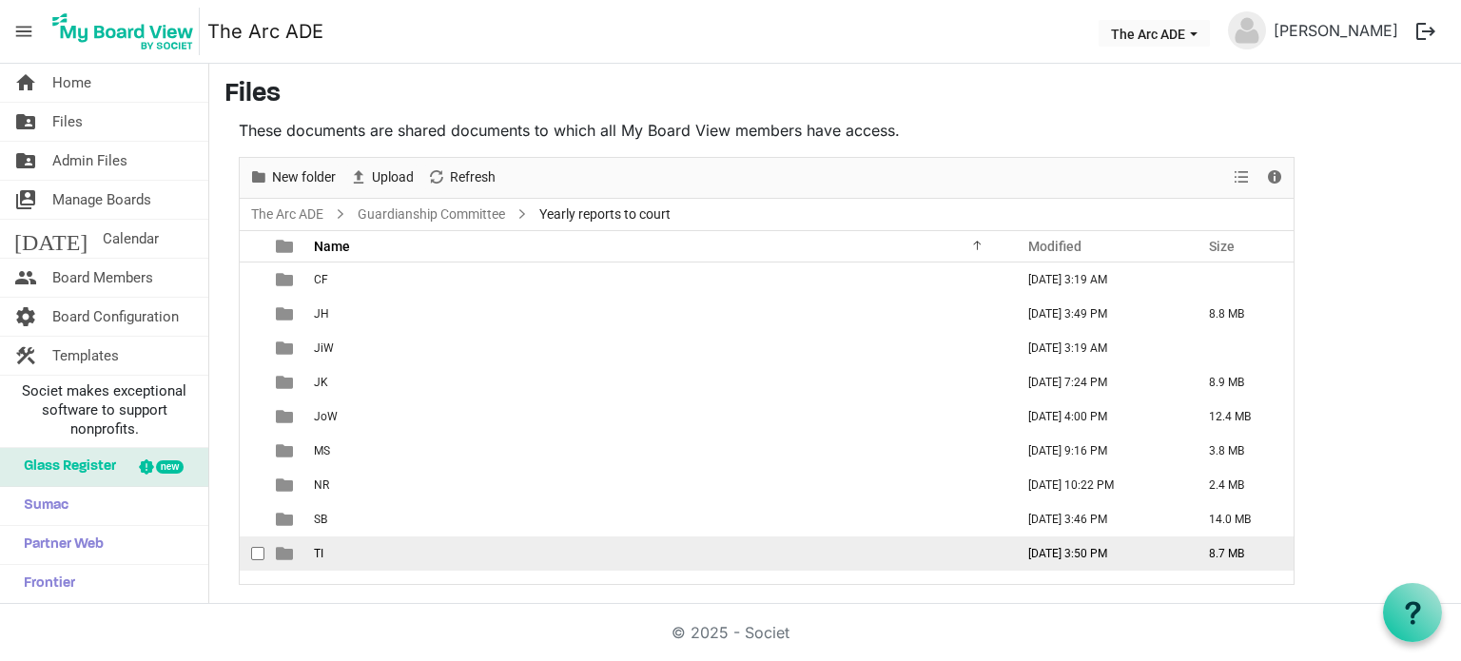
click at [319, 551] on span "TI" at bounding box center [319, 553] width 10 height 13
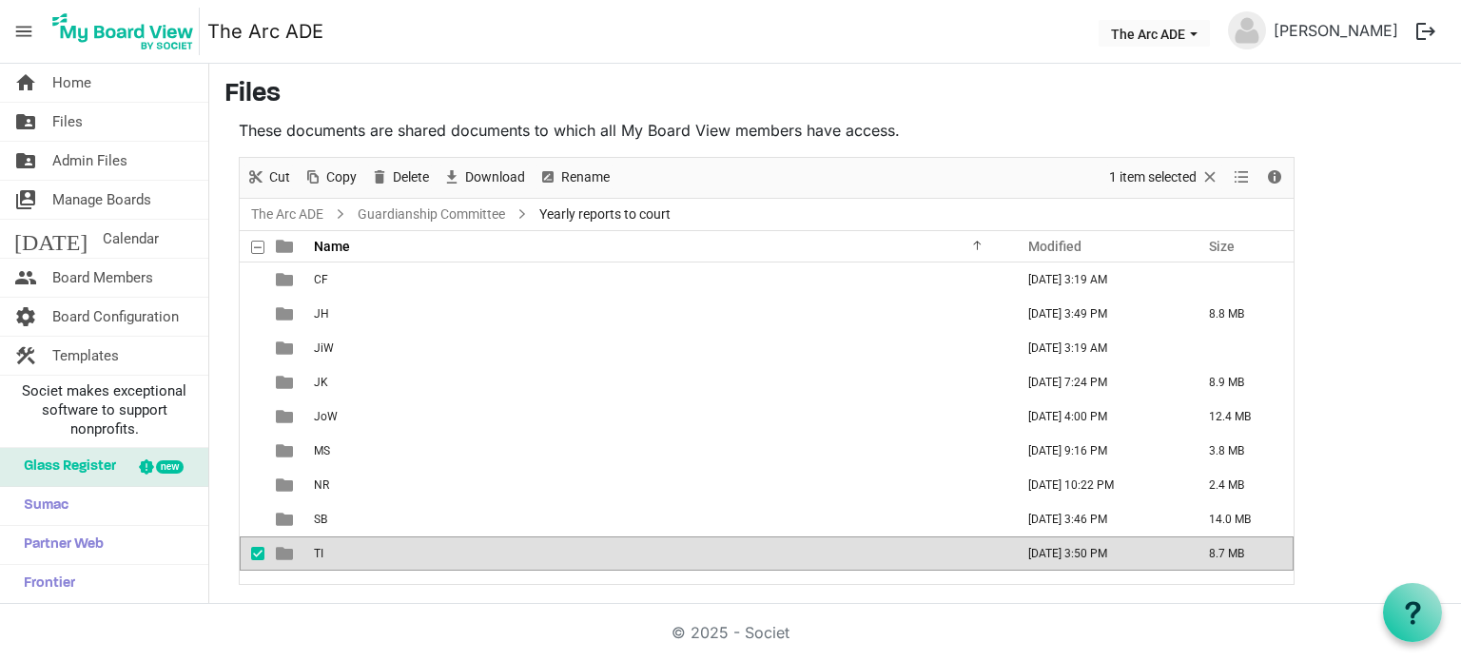
click at [319, 551] on span "TI" at bounding box center [319, 553] width 10 height 13
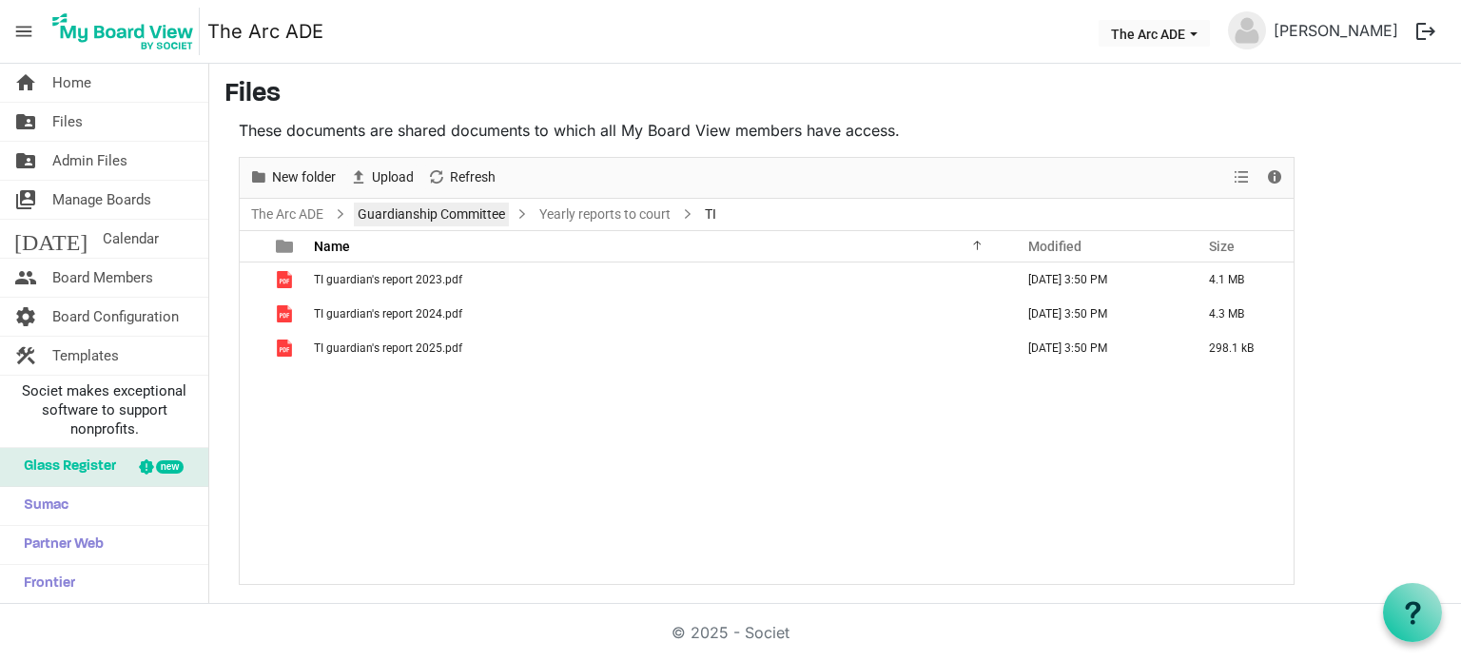
click at [464, 218] on link "Guardianship Committee" at bounding box center [431, 215] width 155 height 24
